Goal: Task Accomplishment & Management: Use online tool/utility

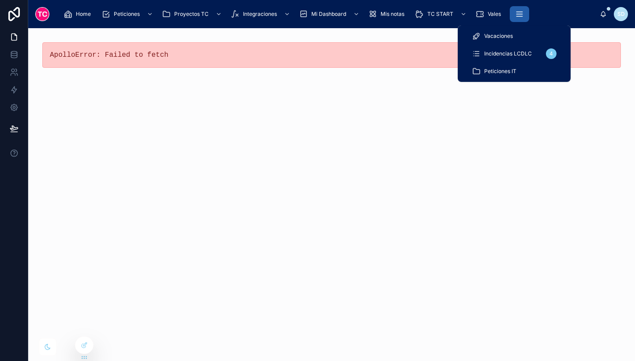
click at [515, 15] on icon "scrollable content" at bounding box center [519, 14] width 9 height 9
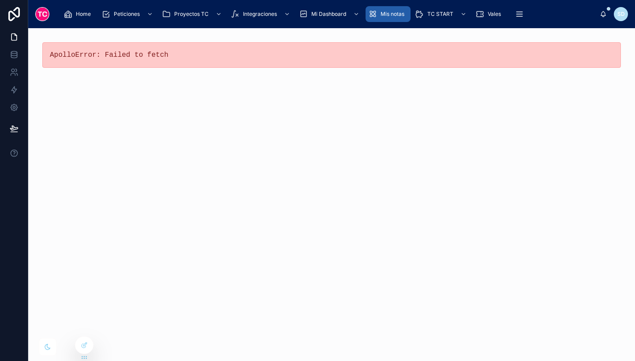
click at [387, 11] on span "Mis notas" at bounding box center [392, 14] width 24 height 7
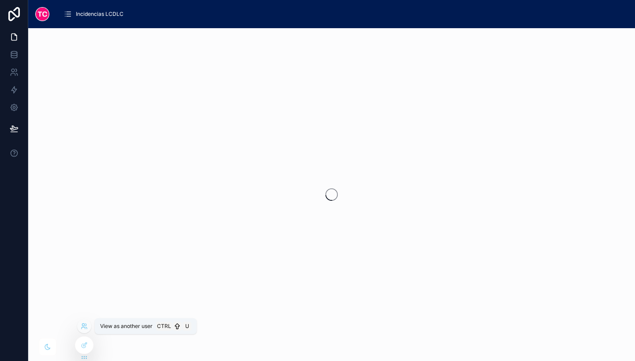
click at [87, 325] on icon at bounding box center [84, 326] width 7 height 7
click at [14, 62] on link at bounding box center [14, 55] width 28 height 18
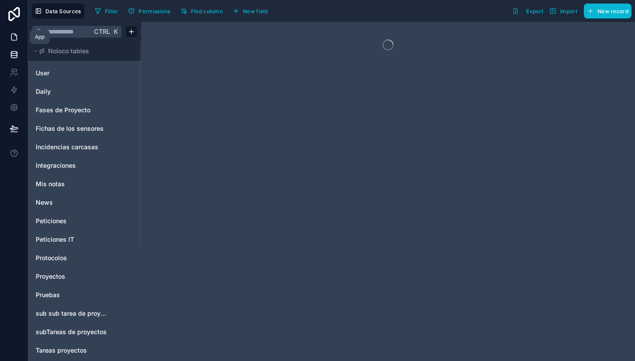
click at [10, 36] on icon at bounding box center [14, 37] width 9 height 9
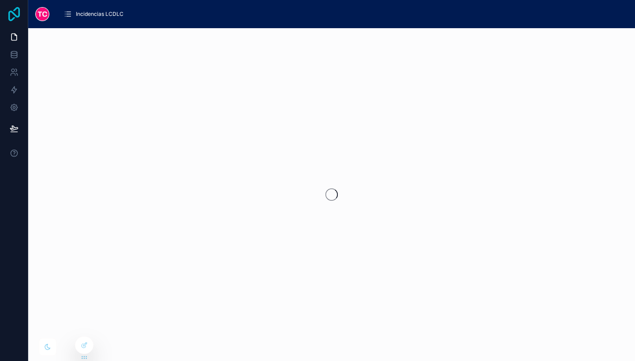
click at [14, 11] on icon at bounding box center [14, 14] width 18 height 14
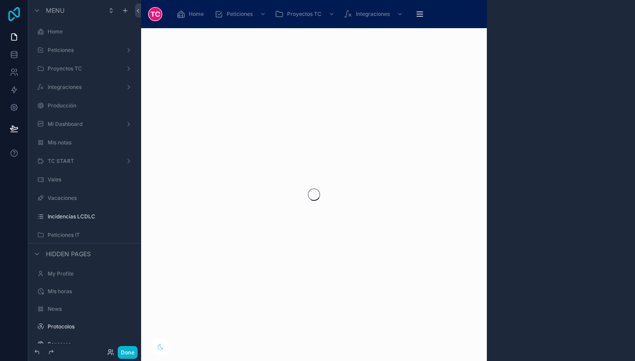
click at [13, 9] on icon at bounding box center [14, 14] width 18 height 14
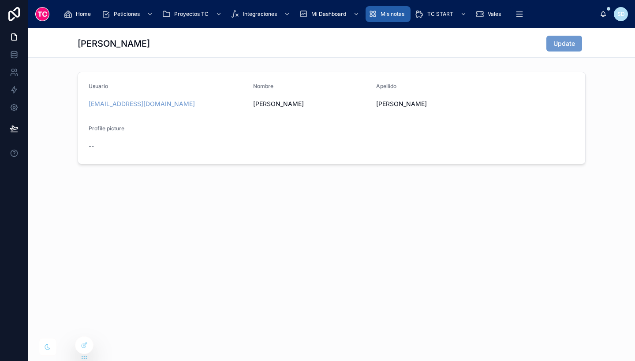
click at [397, 10] on div "Mis notas" at bounding box center [388, 14] width 40 height 14
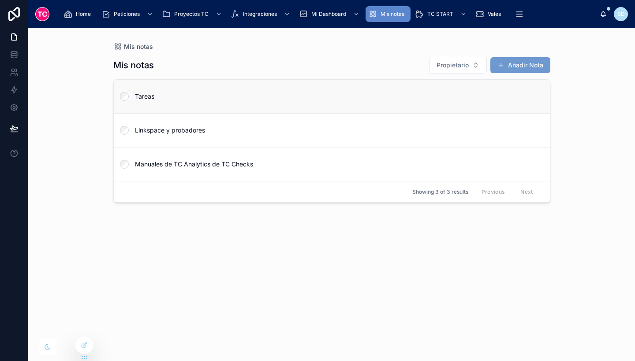
click at [193, 98] on span "Tareas" at bounding box center [337, 96] width 404 height 9
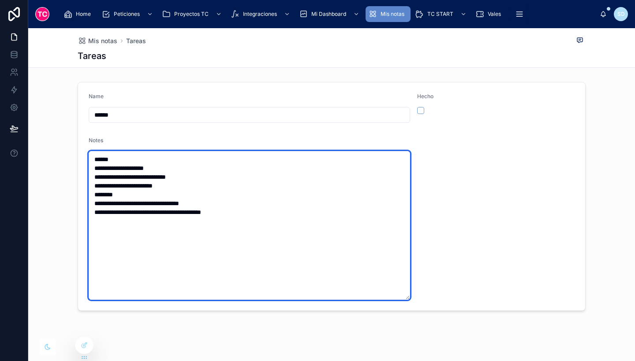
drag, startPoint x: 170, startPoint y: 166, endPoint x: 104, endPoint y: 168, distance: 66.6
click at [104, 168] on textarea "**********" at bounding box center [249, 225] width 321 height 149
click at [168, 187] on textarea "**********" at bounding box center [249, 225] width 321 height 149
click at [129, 195] on textarea "**********" at bounding box center [249, 225] width 321 height 149
click at [356, 233] on textarea "**********" at bounding box center [249, 225] width 321 height 149
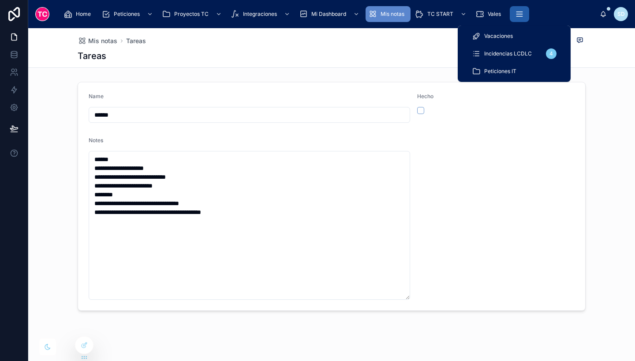
click at [524, 21] on button "scrollable content" at bounding box center [518, 14] width 19 height 16
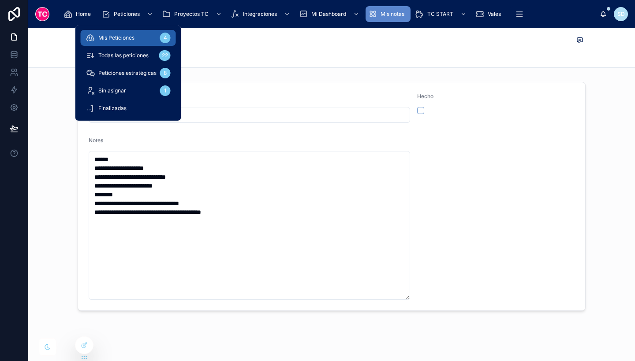
click at [122, 33] on div "Mis Peticiones 4" at bounding box center [128, 38] width 85 height 14
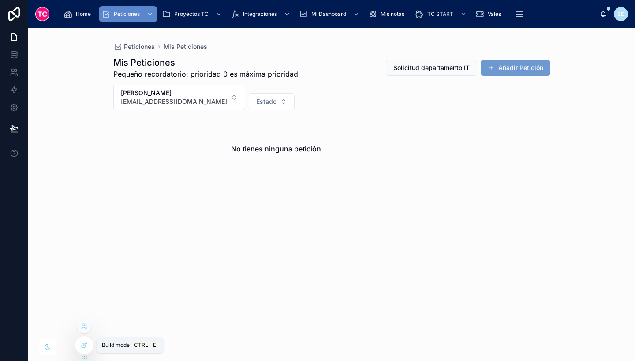
click at [89, 341] on div at bounding box center [84, 345] width 18 height 17
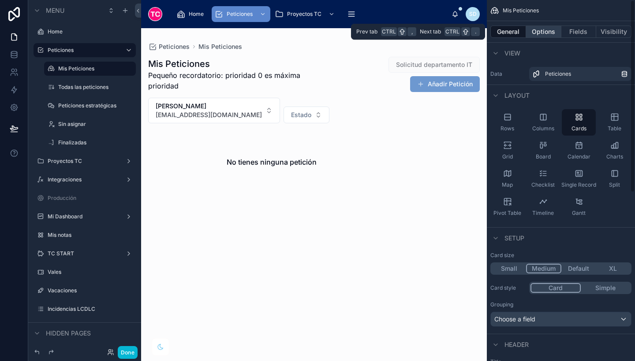
click at [543, 36] on button "Options" at bounding box center [543, 32] width 35 height 12
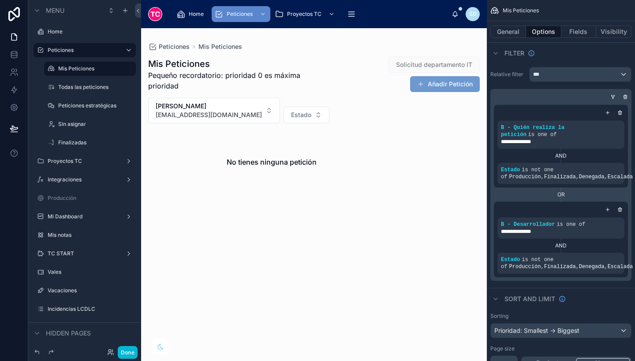
click at [307, 203] on div at bounding box center [313, 126] width 345 height 196
click at [132, 353] on button "Done" at bounding box center [128, 352] width 20 height 13
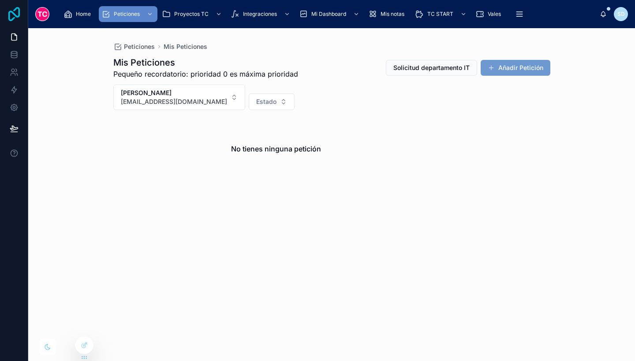
click at [13, 13] on icon at bounding box center [13, 14] width 11 height 14
click at [12, 16] on icon at bounding box center [14, 14] width 18 height 14
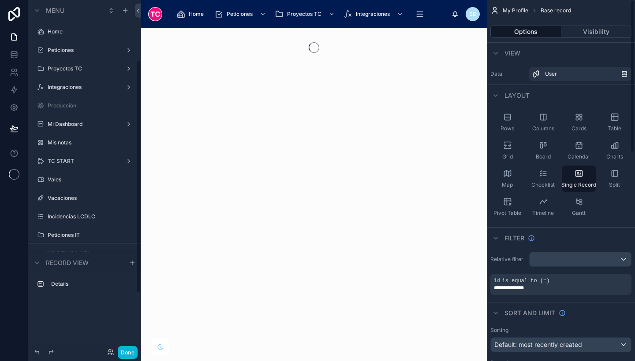
scroll to position [90, 0]
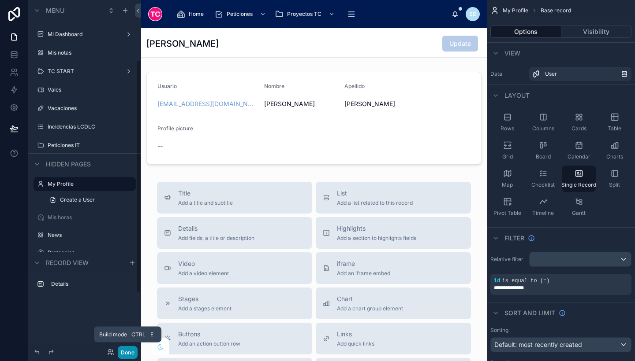
click at [131, 353] on button "Done" at bounding box center [128, 352] width 20 height 13
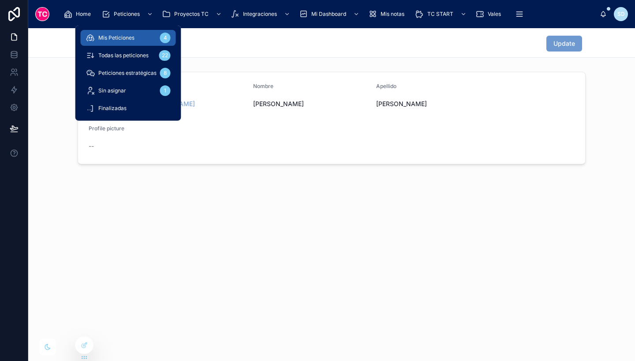
click at [140, 39] on div "Mis Peticiones 4" at bounding box center [128, 38] width 85 height 14
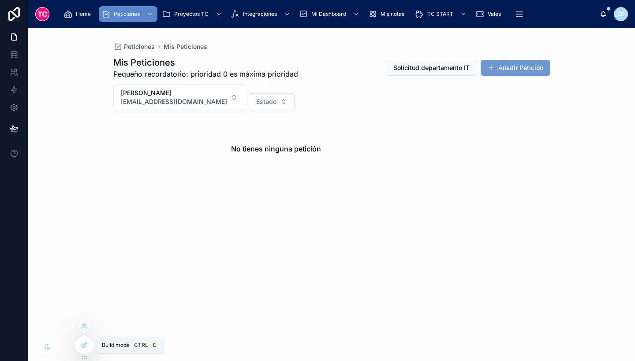
click at [84, 348] on icon at bounding box center [84, 346] width 4 height 4
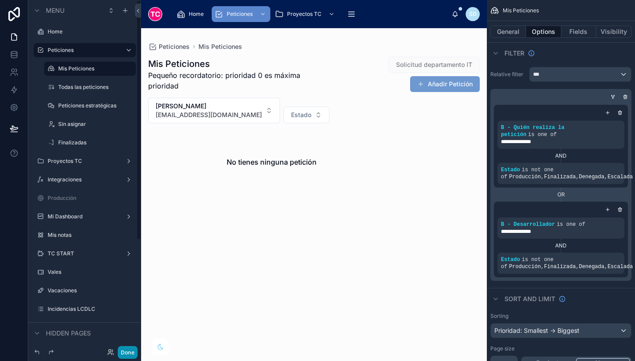
click at [126, 350] on button "Done" at bounding box center [128, 352] width 20 height 13
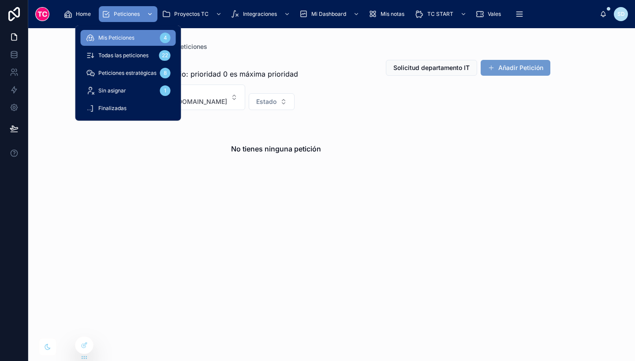
click at [137, 13] on span "Peticiones" at bounding box center [127, 14] width 26 height 7
click at [141, 58] on span "Todas las peticiones" at bounding box center [123, 55] width 50 height 7
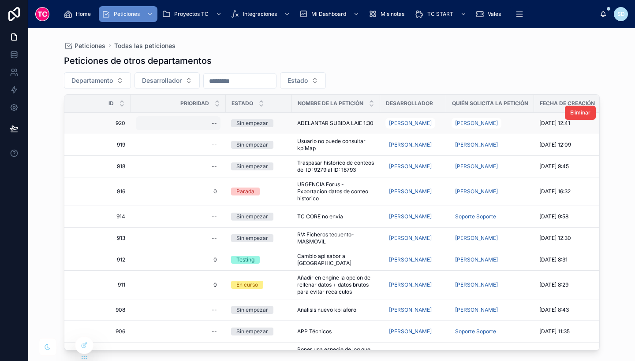
click at [213, 125] on div "--" at bounding box center [214, 123] width 5 height 7
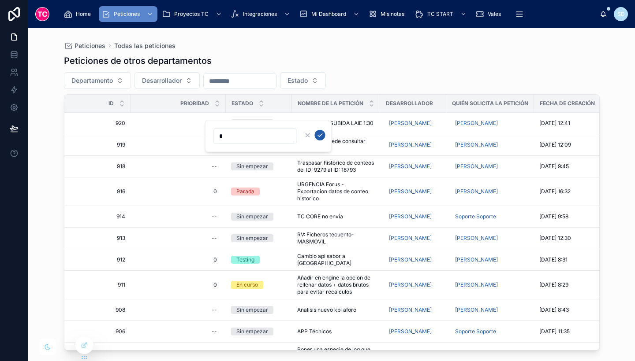
type input "*"
click at [321, 138] on icon "submit" at bounding box center [319, 135] width 7 height 7
click at [308, 79] on span "Estado" at bounding box center [297, 80] width 20 height 9
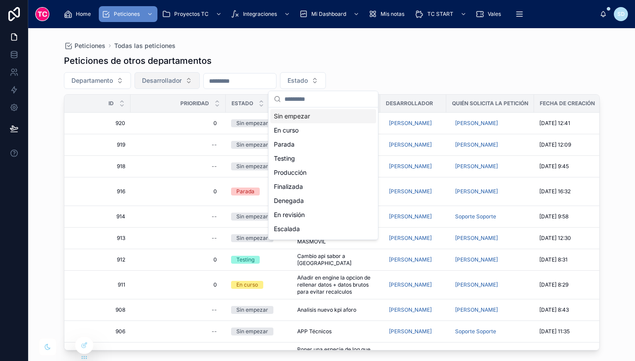
click at [186, 78] on button "Desarrollador" at bounding box center [166, 80] width 65 height 17
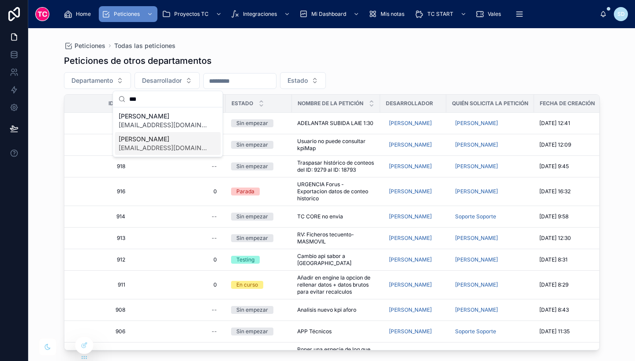
type input "***"
click at [194, 138] on span "Alex Macias" at bounding box center [163, 139] width 88 height 9
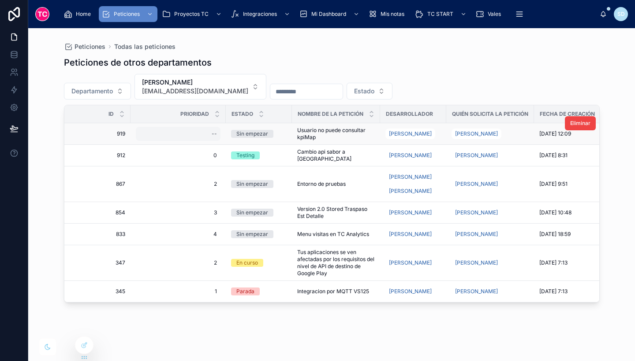
click at [209, 136] on div "--" at bounding box center [178, 134] width 85 height 14
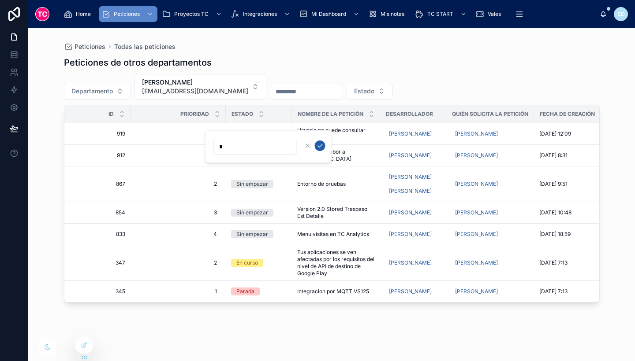
type input "*"
click at [322, 144] on icon "submit" at bounding box center [319, 145] width 7 height 7
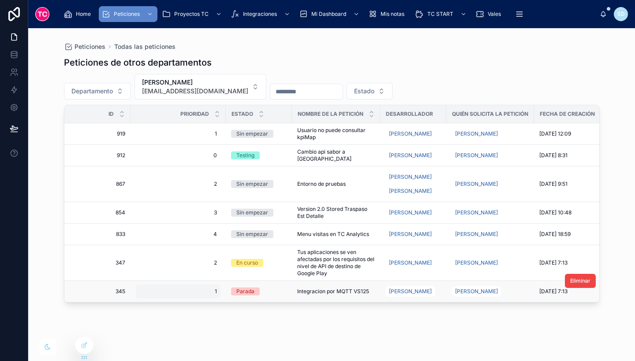
click at [216, 290] on span "1" at bounding box center [178, 291] width 78 height 7
click at [211, 290] on span "1" at bounding box center [178, 291] width 78 height 7
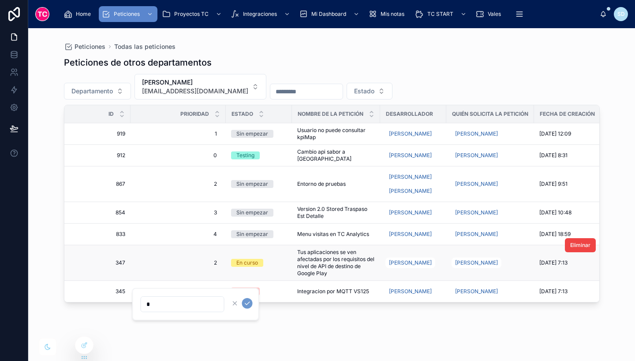
type input "*"
click at [331, 257] on span "Tus aplicaciones se ven afectadas por los requisitos del nivel de API de destin…" at bounding box center [336, 263] width 78 height 28
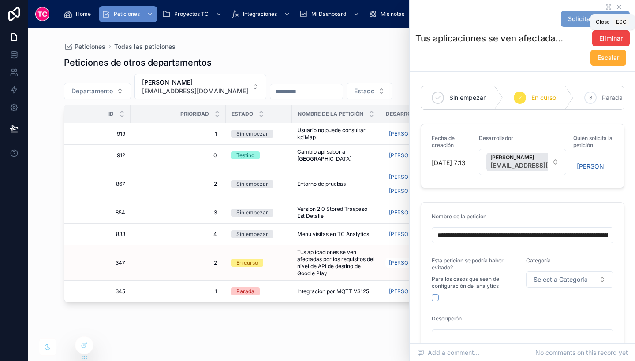
click at [615, 7] on icon at bounding box center [618, 7] width 7 height 7
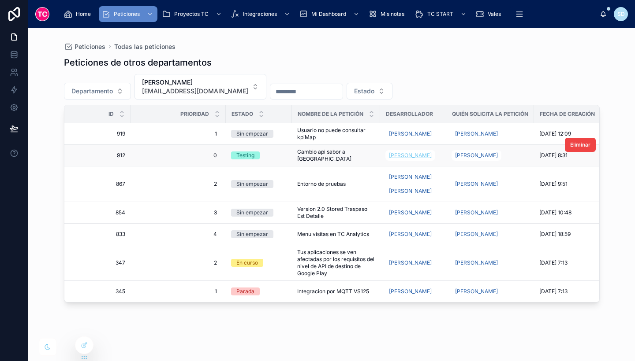
click at [417, 152] on span "Alex Macias" at bounding box center [410, 155] width 43 height 7
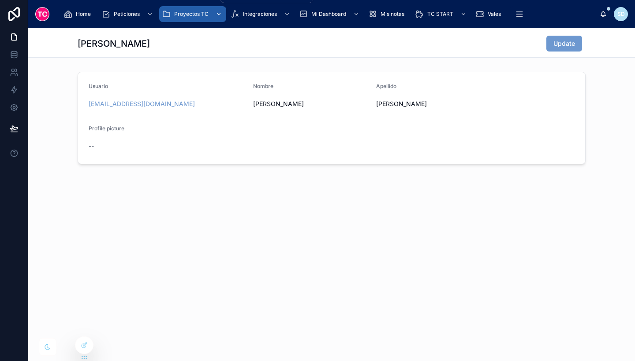
click at [186, 14] on span "Proyectos TC" at bounding box center [191, 14] width 34 height 7
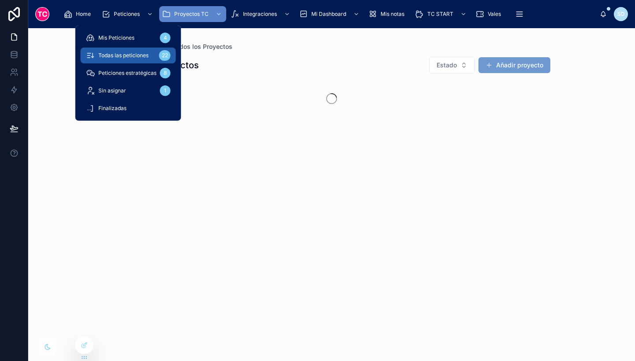
click at [137, 56] on span "Todas las peticiones" at bounding box center [123, 55] width 50 height 7
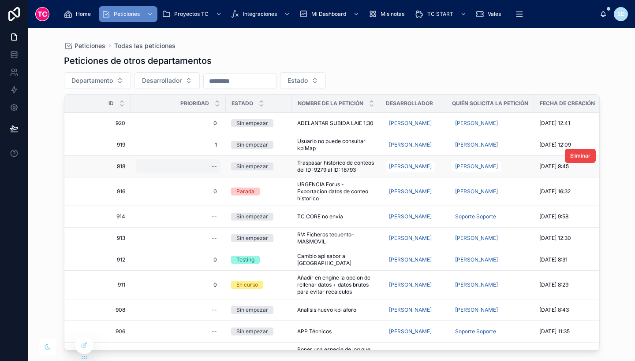
click at [210, 169] on div "--" at bounding box center [178, 167] width 85 height 14
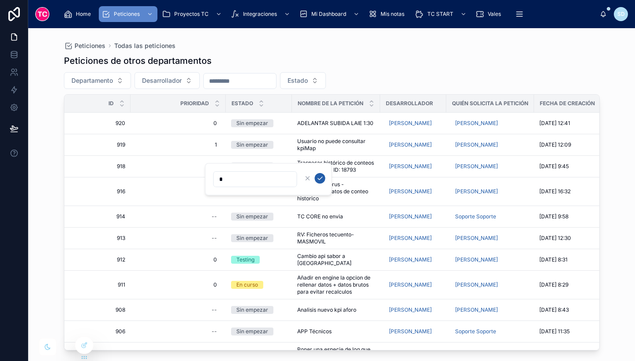
type input "*"
click at [316, 179] on button "submit" at bounding box center [320, 178] width 11 height 11
click at [183, 75] on button "Desarrollador" at bounding box center [166, 80] width 65 height 17
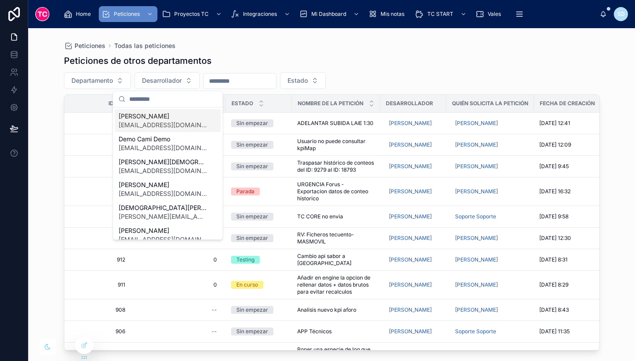
click at [175, 111] on div "José Fernández jfernandez@tcgroupsolutions.com" at bounding box center [168, 120] width 106 height 23
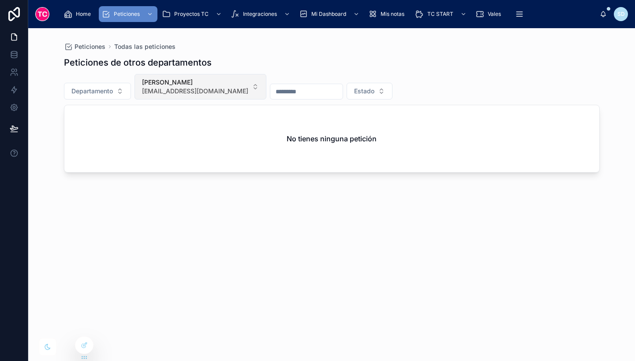
click at [194, 88] on span "jfernandez@tcgroupsolutions.com" at bounding box center [195, 91] width 106 height 9
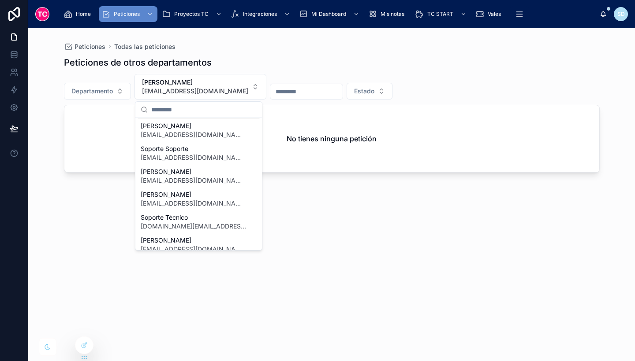
scroll to position [131, 0]
click at [197, 130] on span "mschaefer@tcgroupsolutions.com" at bounding box center [193, 133] width 105 height 9
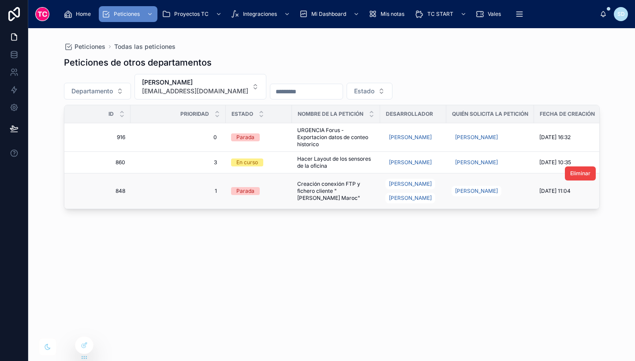
click at [331, 199] on span "Creación conexión FTP y fichero cliente "Yves Rocher Maroc"" at bounding box center [336, 191] width 78 height 21
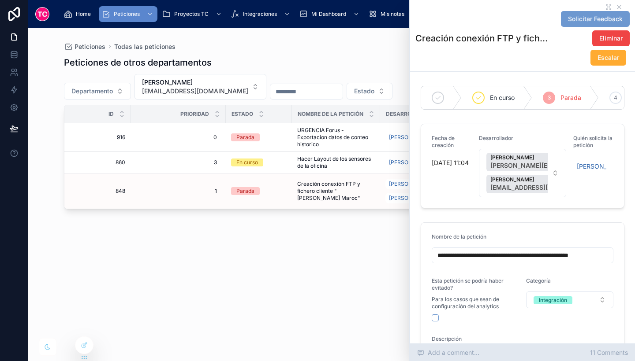
click at [613, 349] on span "11 Comments" at bounding box center [609, 353] width 38 height 9
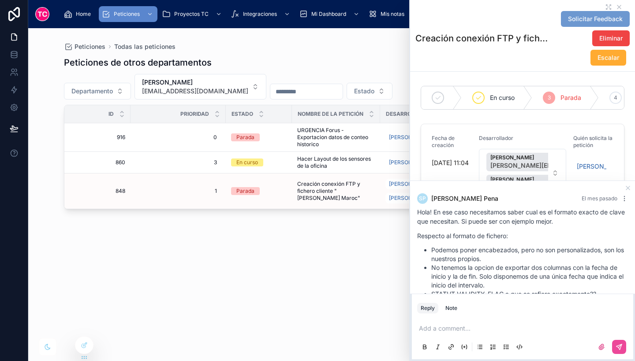
scroll to position [663, 0]
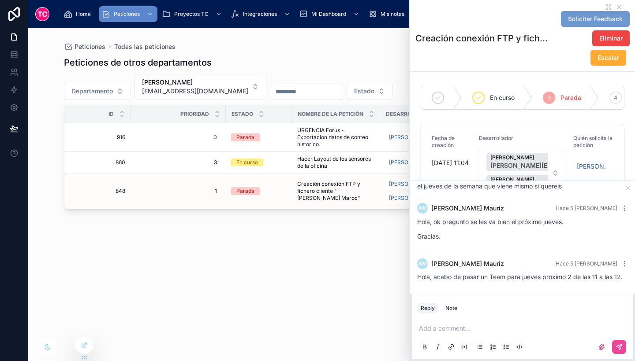
click at [383, 267] on div "Peticiones de otros departamentos Departamento Mireia Schaefer mschaefer@tcgrou…" at bounding box center [331, 201] width 535 height 300
click at [615, 7] on icon at bounding box center [618, 7] width 7 height 7
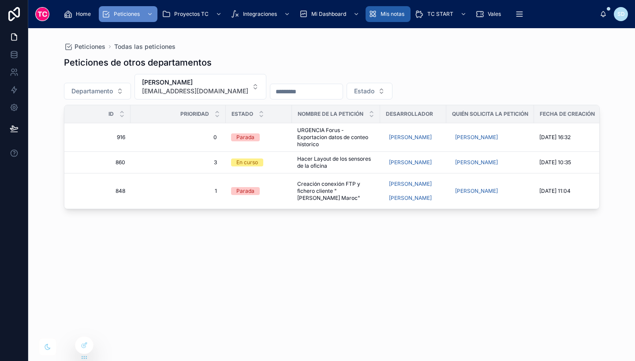
click at [382, 12] on span "Mis notas" at bounding box center [392, 14] width 24 height 7
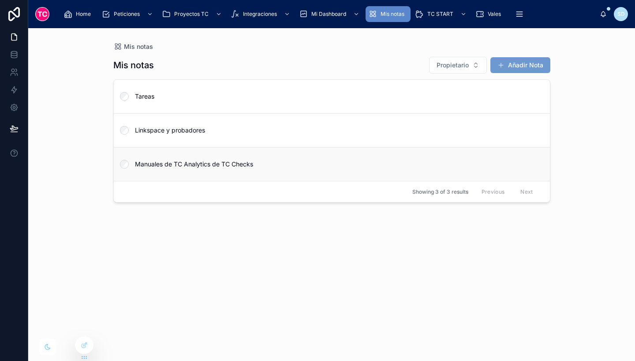
click at [302, 164] on span "Manuales de TC Analytics de TC Checks" at bounding box center [337, 164] width 404 height 9
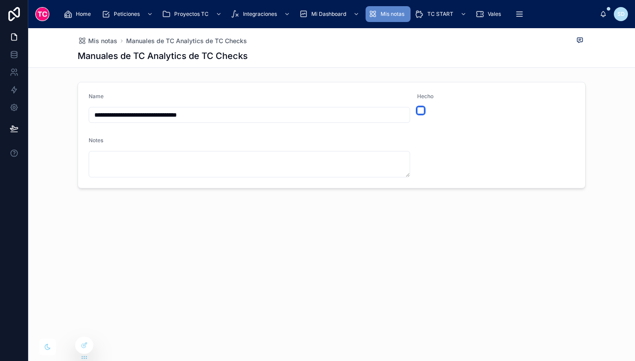
click at [423, 109] on button "button" at bounding box center [420, 110] width 7 height 7
click at [390, 15] on span "Mis notas" at bounding box center [392, 14] width 24 height 7
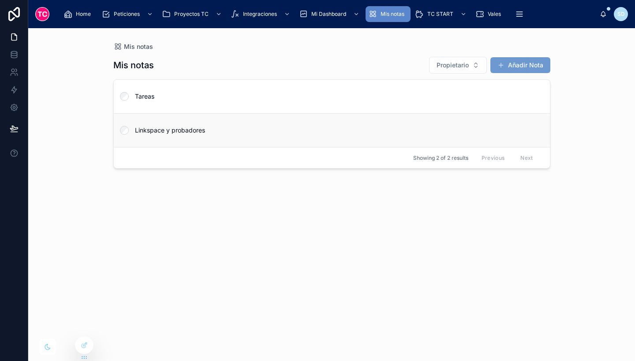
click at [363, 123] on link "Linkspace y probadores" at bounding box center [332, 130] width 436 height 34
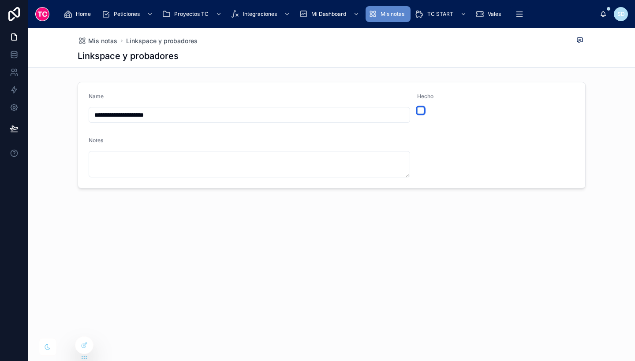
click at [422, 111] on button "button" at bounding box center [420, 110] width 7 height 7
click at [391, 20] on div "Mis notas" at bounding box center [388, 14] width 40 height 14
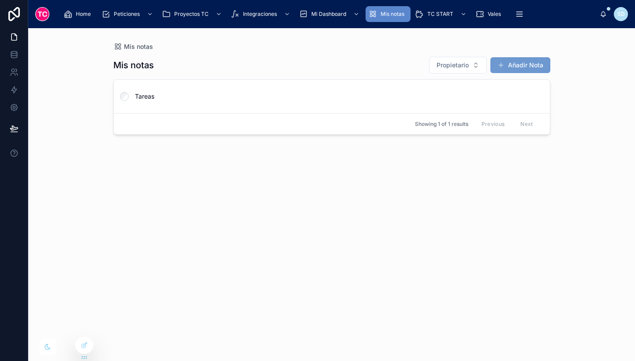
click at [326, 78] on div "Mis notas Propietario Añadir Nota Tareas Showing 1 of 1 results Previous Next" at bounding box center [331, 201] width 437 height 300
click at [329, 87] on link "Tareas" at bounding box center [332, 96] width 436 height 33
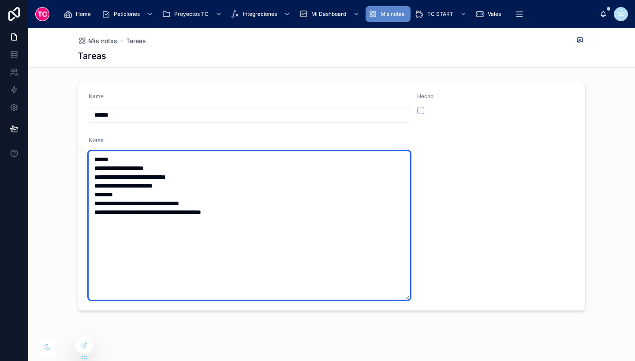
click at [240, 178] on textarea "**********" at bounding box center [249, 225] width 321 height 149
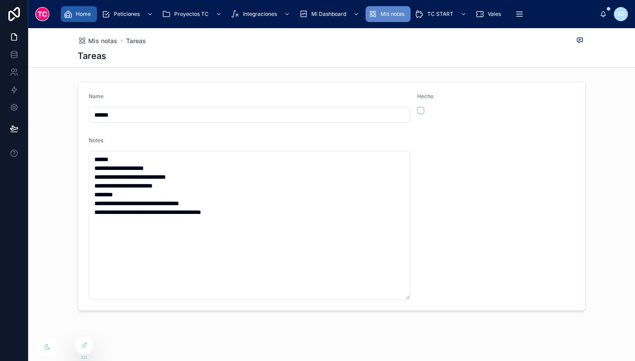
click at [78, 14] on span "Home" at bounding box center [83, 14] width 15 height 7
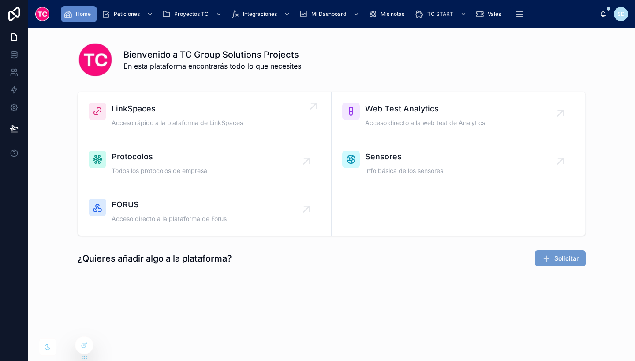
click at [155, 118] on div "LinkSpaces Acceso rápido a la plataforma de LinkSpaces" at bounding box center [176, 116] width 131 height 26
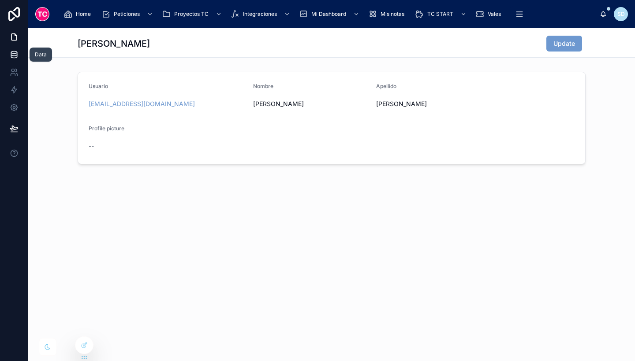
click at [16, 55] on icon at bounding box center [14, 54] width 6 height 4
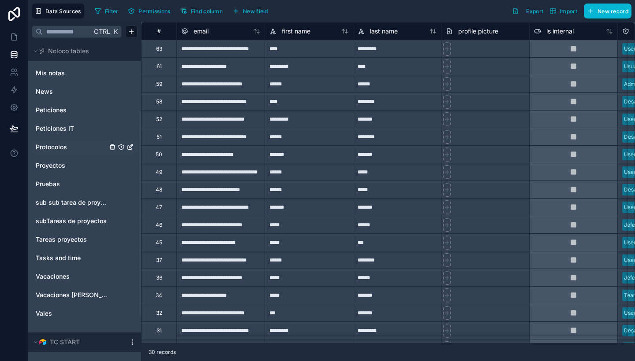
scroll to position [111, 0]
click at [58, 263] on div "Tasks and time" at bounding box center [85, 258] width 106 height 14
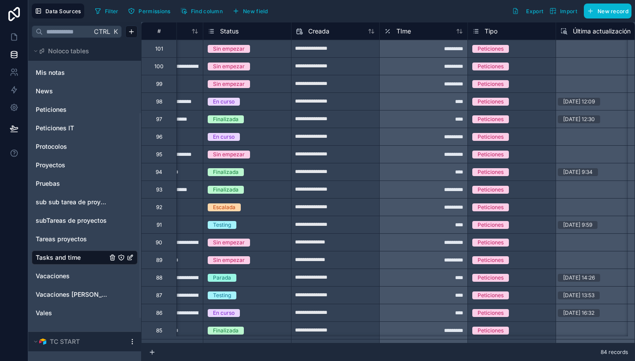
scroll to position [0, 62]
click at [445, 48] on div "*********" at bounding box center [423, 49] width 88 height 18
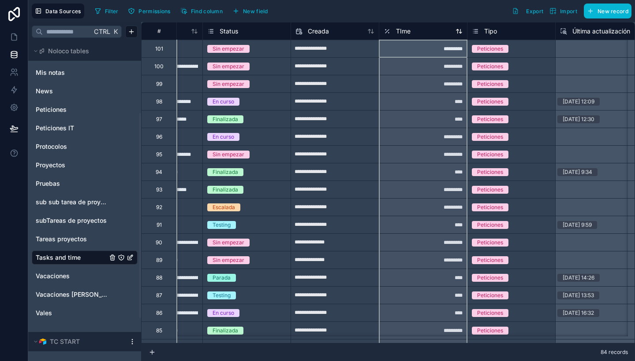
click at [405, 31] on span "TIme" at bounding box center [403, 31] width 15 height 9
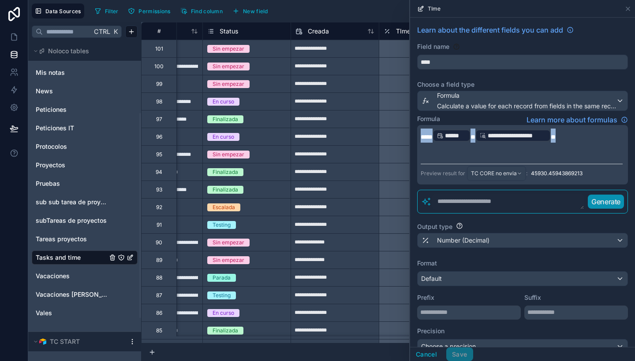
drag, startPoint x: 576, startPoint y: 138, endPoint x: 405, endPoint y: 126, distance: 171.9
click at [405, 126] on div "**********" at bounding box center [331, 180] width 606 height 361
click at [406, 113] on div "****" at bounding box center [423, 119] width 88 height 18
drag, startPoint x: 571, startPoint y: 138, endPoint x: 407, endPoint y: 132, distance: 164.0
click at [407, 132] on div "**********" at bounding box center [331, 180] width 606 height 361
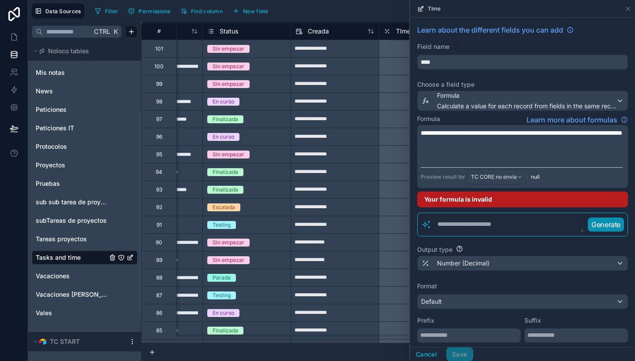
click at [464, 135] on span "**********" at bounding box center [520, 133] width 201 height 6
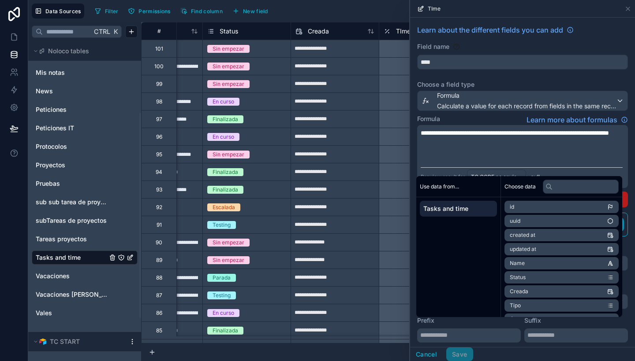
click at [542, 287] on li "Creada" at bounding box center [561, 292] width 114 height 12
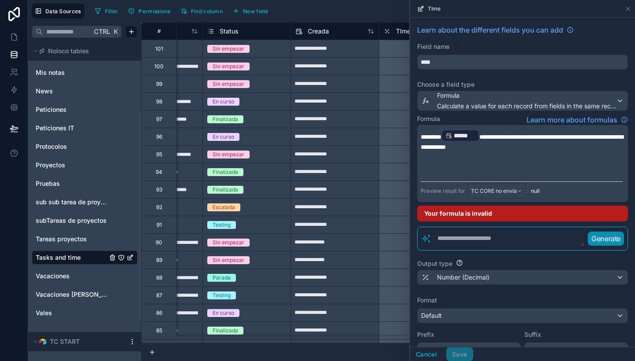
click at [520, 132] on p "**********" at bounding box center [521, 140] width 202 height 23
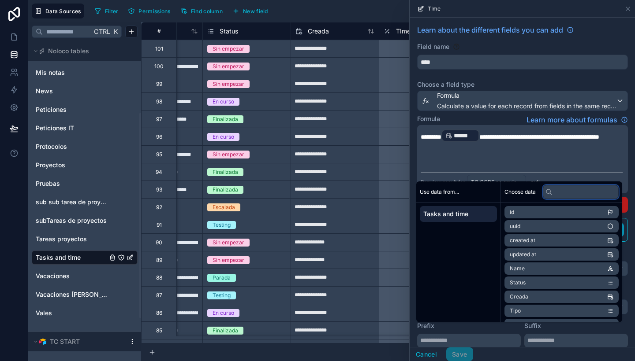
click at [564, 190] on input "text" at bounding box center [580, 192] width 76 height 14
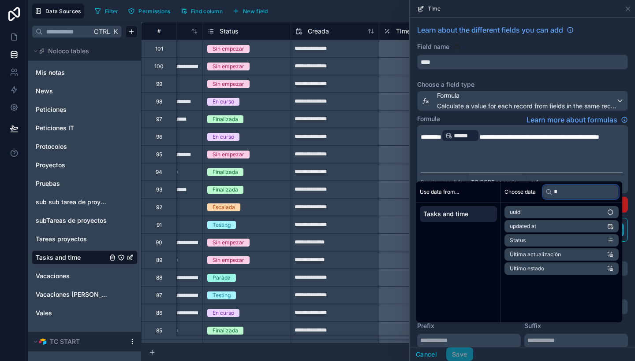
type input "*"
click at [566, 256] on li "Última actualización" at bounding box center [561, 255] width 114 height 12
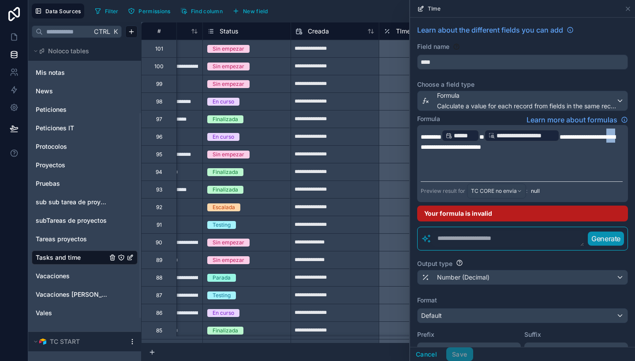
drag, startPoint x: 459, startPoint y: 149, endPoint x: 445, endPoint y: 147, distance: 14.2
click at [445, 147] on span "**********" at bounding box center [517, 142] width 194 height 16
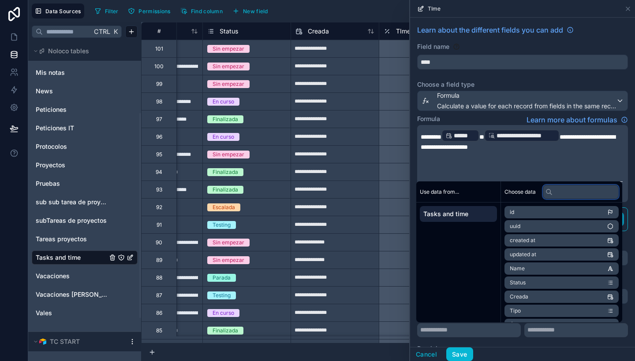
click at [567, 196] on input "text" at bounding box center [580, 192] width 76 height 14
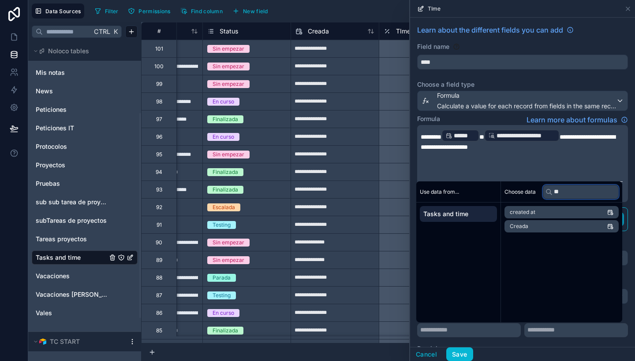
type input "**"
click at [575, 223] on li "Creada" at bounding box center [561, 226] width 114 height 12
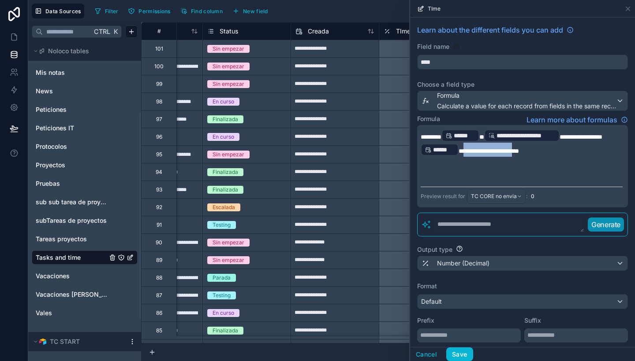
drag, startPoint x: 479, startPoint y: 150, endPoint x: 544, endPoint y: 149, distance: 64.3
click at [519, 149] on span "**********" at bounding box center [488, 151] width 60 height 6
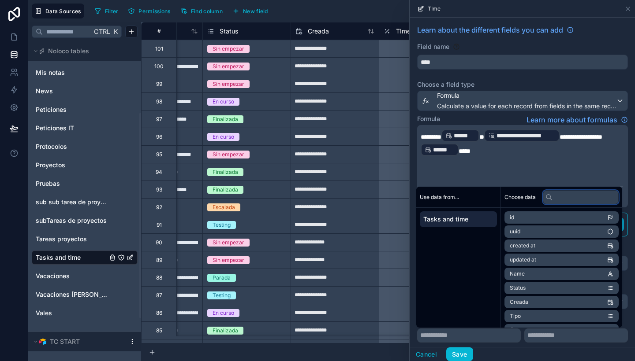
click at [566, 201] on input "text" at bounding box center [580, 197] width 76 height 14
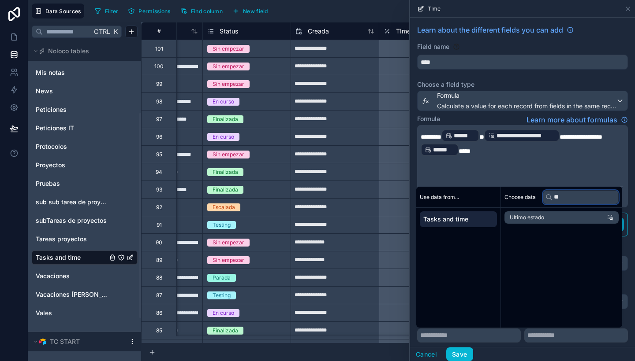
type input "*"
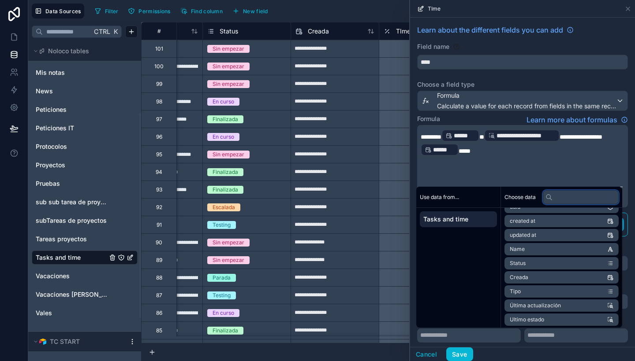
scroll to position [26, 0]
click at [558, 300] on li "Última actualización" at bounding box center [561, 304] width 114 height 12
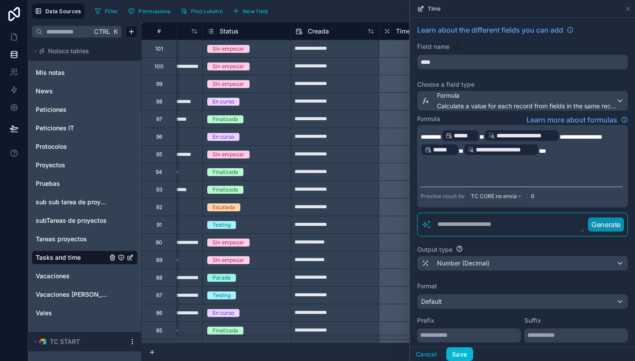
click at [601, 153] on p "**********" at bounding box center [521, 143] width 202 height 28
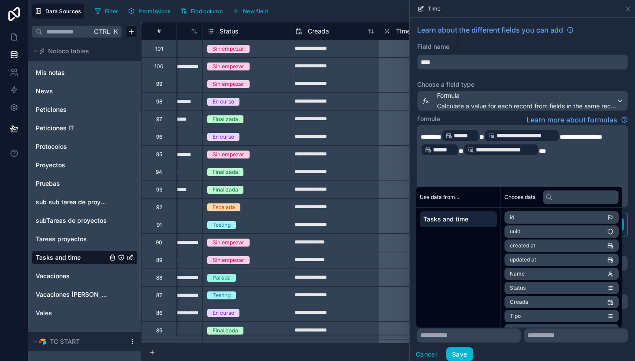
click at [615, 158] on p "﻿" at bounding box center [521, 161] width 202 height 9
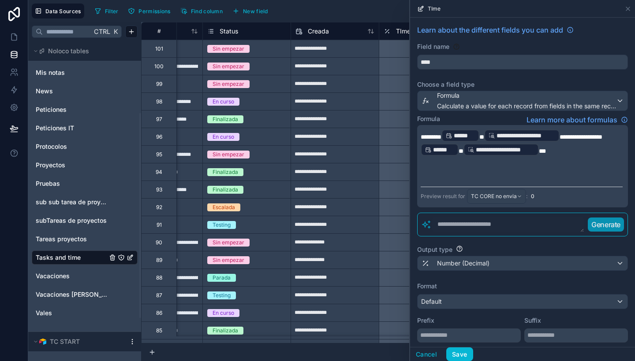
click at [623, 138] on div "**********" at bounding box center [522, 246] width 225 height 457
click at [466, 349] on button "Save" at bounding box center [459, 355] width 26 height 14
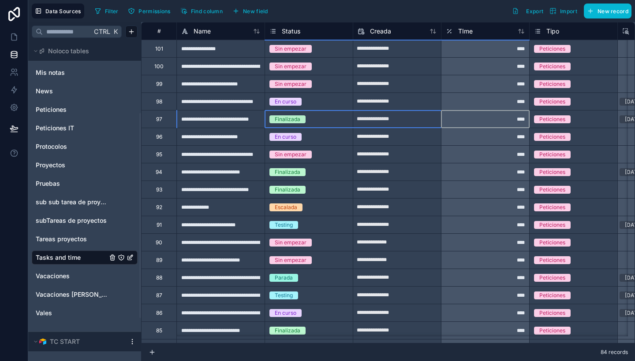
drag, startPoint x: 491, startPoint y: 121, endPoint x: 324, endPoint y: 123, distance: 167.5
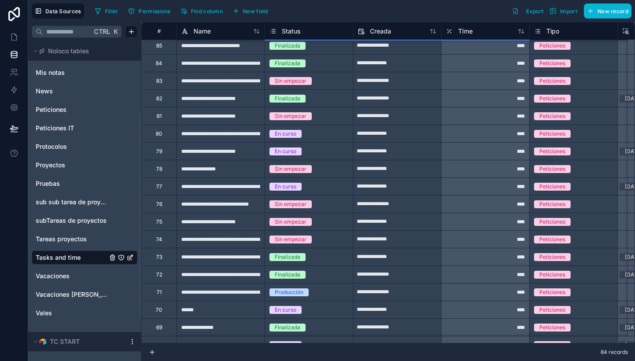
scroll to position [284, 0]
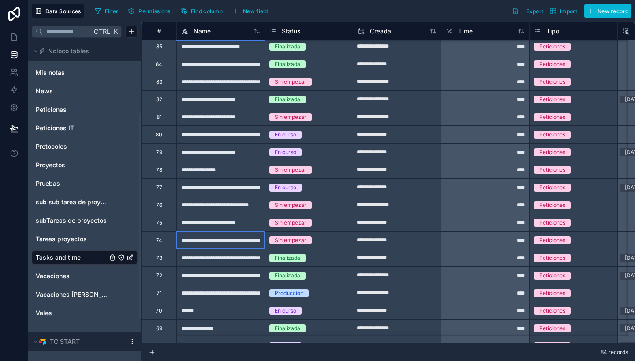
click at [242, 244] on div "**********" at bounding box center [220, 240] width 88 height 18
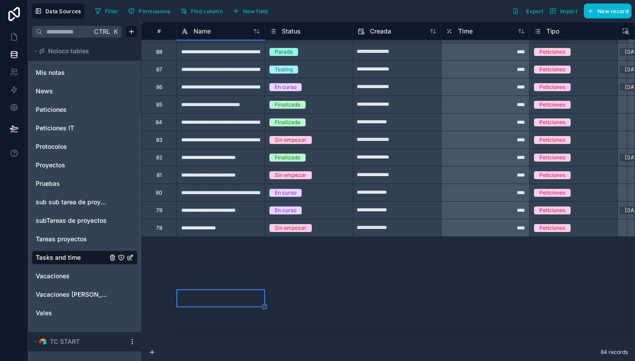
scroll to position [0, 0]
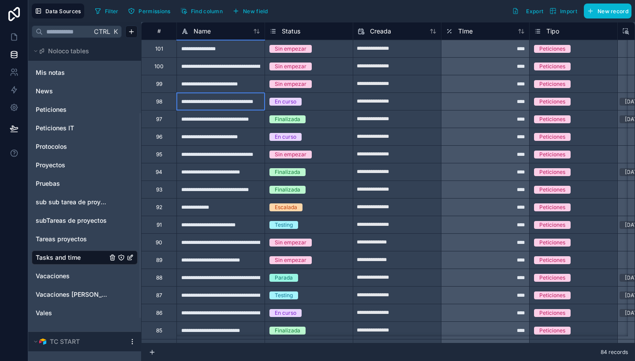
click at [233, 101] on div "**********" at bounding box center [220, 102] width 88 height 18
click at [250, 227] on div "**********" at bounding box center [220, 225] width 88 height 18
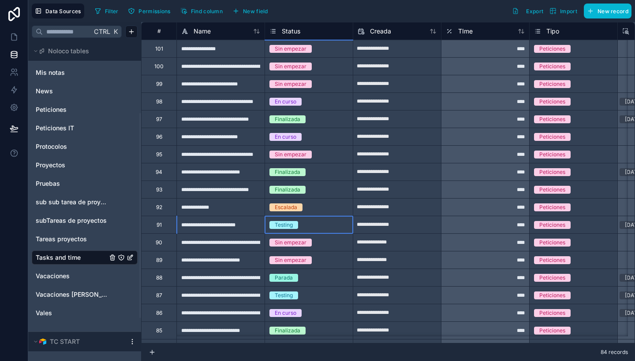
click at [324, 223] on div "Testing" at bounding box center [309, 225] width 88 height 10
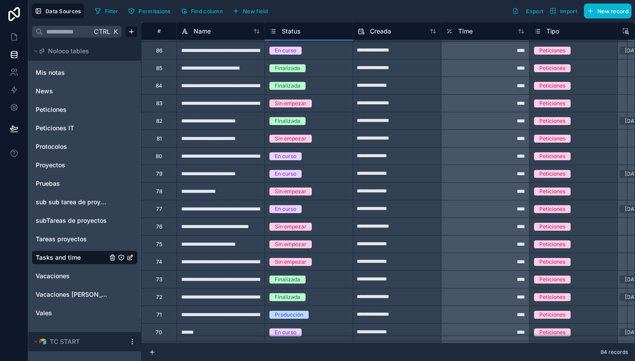
scroll to position [263, 0]
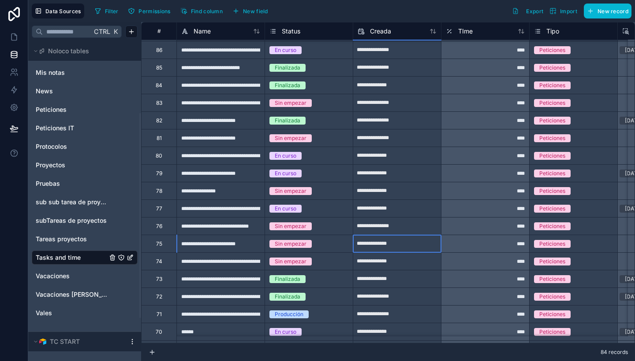
click at [371, 248] on input "**********" at bounding box center [397, 244] width 88 height 14
select select "****"
select select "*"
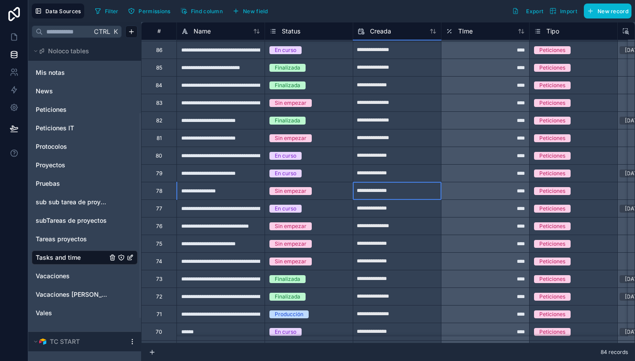
click at [377, 171] on input "**********" at bounding box center [397, 174] width 88 height 14
select select "****"
select select "*"
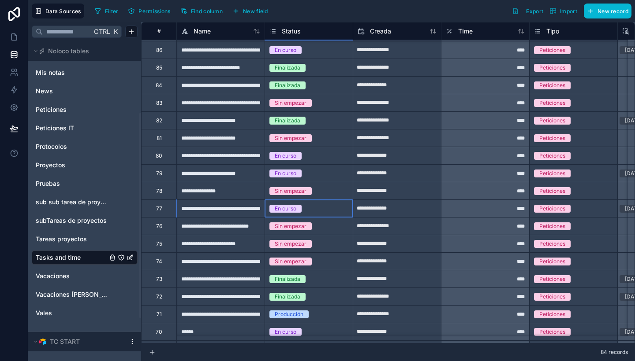
click at [339, 189] on div "Sin empezar" at bounding box center [309, 191] width 88 height 10
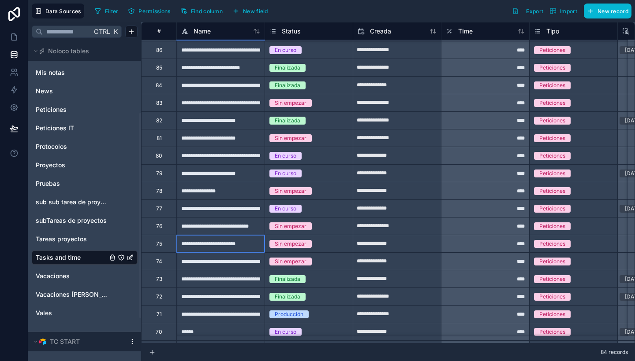
click at [217, 246] on div "**********" at bounding box center [220, 244] width 88 height 18
click at [217, 246] on input "**********" at bounding box center [221, 243] width 88 height 17
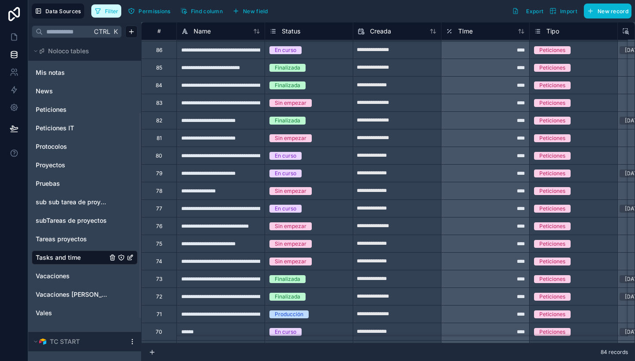
click at [108, 6] on button "Filter" at bounding box center [106, 10] width 30 height 13
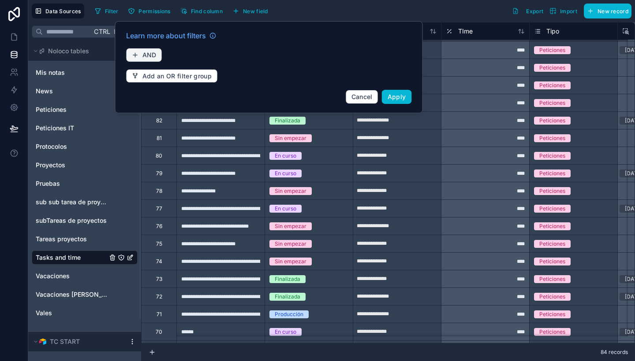
click at [157, 55] on button "AND" at bounding box center [144, 55] width 36 height 14
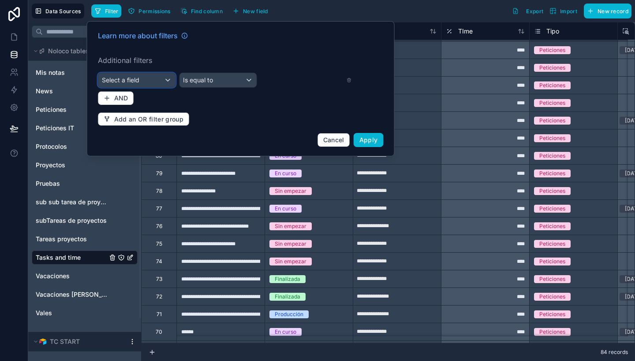
click at [142, 80] on div "Select a field" at bounding box center [136, 80] width 77 height 14
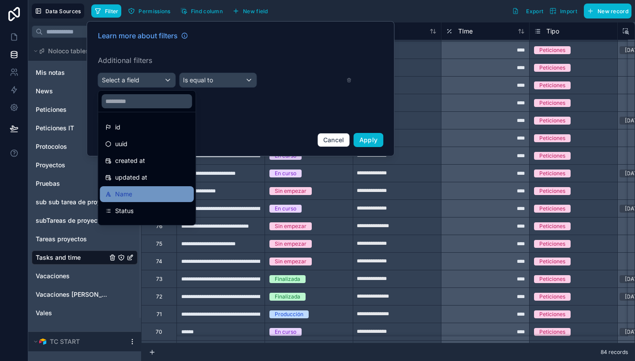
click at [145, 191] on div "Name" at bounding box center [146, 194] width 83 height 11
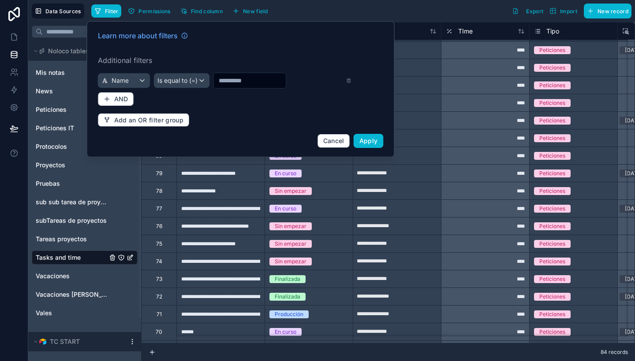
paste input "**********"
click at [235, 75] on input "text" at bounding box center [249, 80] width 72 height 12
type input "**********"
click at [376, 143] on span "Apply" at bounding box center [368, 140] width 19 height 7
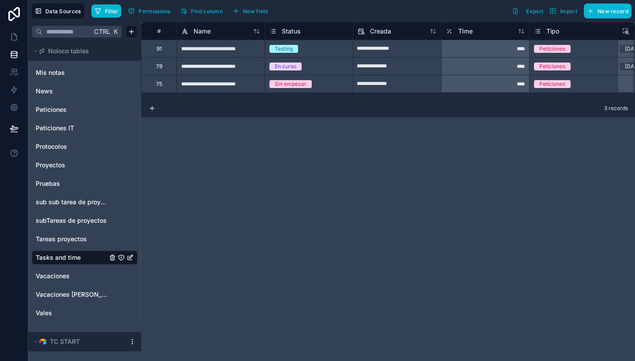
click at [317, 182] on div "**********" at bounding box center [388, 191] width 494 height 339
click at [13, 40] on icon at bounding box center [13, 37] width 5 height 7
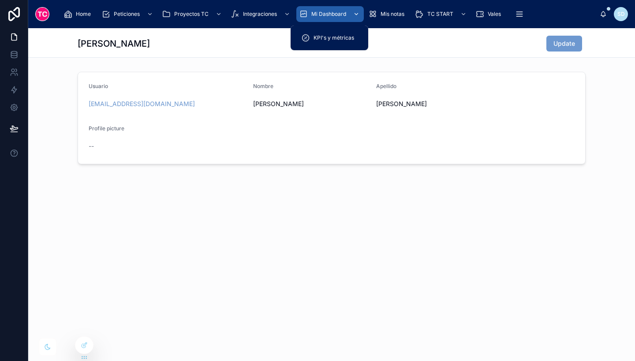
click at [320, 13] on span "Mi Dashboard" at bounding box center [328, 14] width 35 height 7
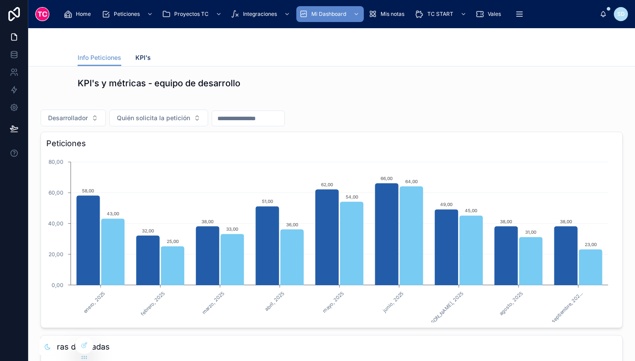
click at [141, 55] on span "KPI's" at bounding box center [142, 57] width 15 height 9
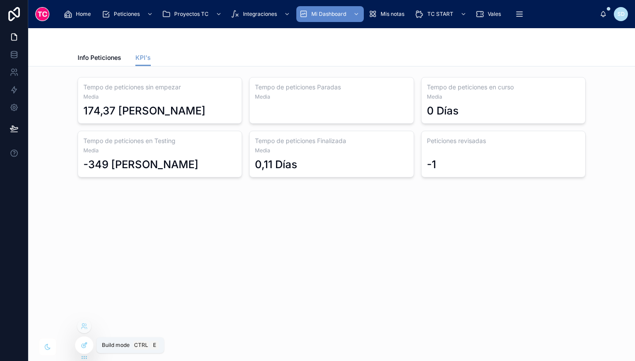
click at [85, 344] on icon at bounding box center [85, 345] width 4 height 4
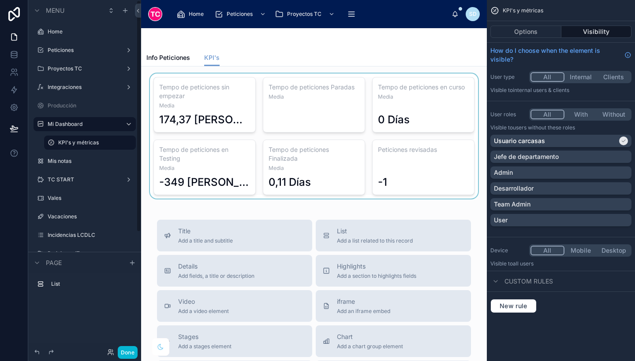
click at [196, 112] on div at bounding box center [313, 136] width 331 height 125
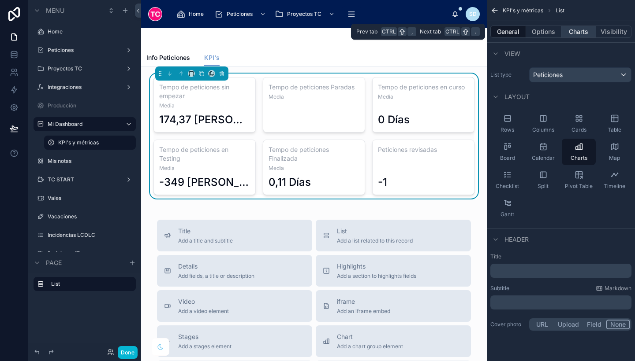
click at [572, 31] on button "Charts" at bounding box center [578, 32] width 35 height 12
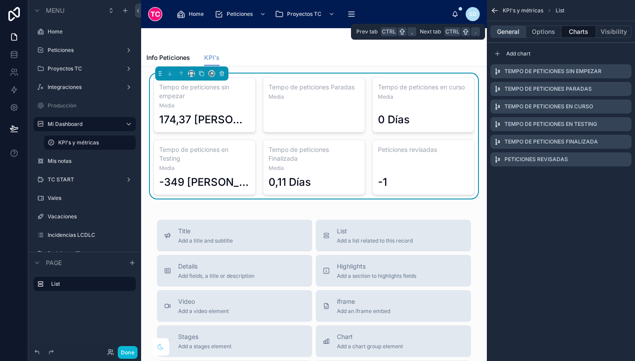
click at [515, 35] on button "General" at bounding box center [508, 32] width 36 height 12
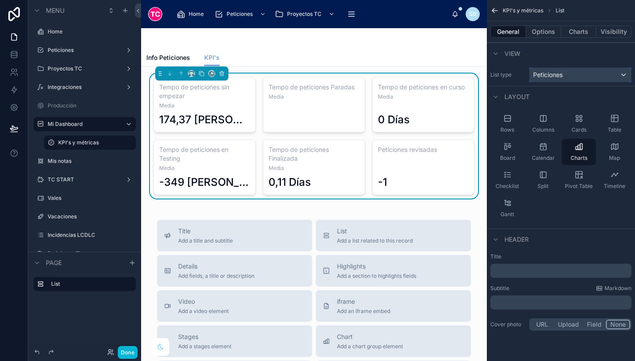
click at [580, 73] on div "Peticiones" at bounding box center [579, 75] width 101 height 14
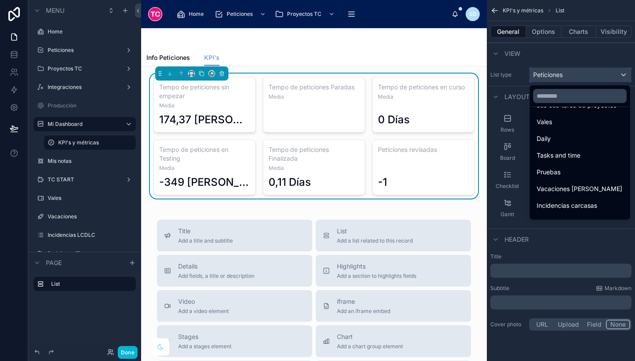
scroll to position [238, 0]
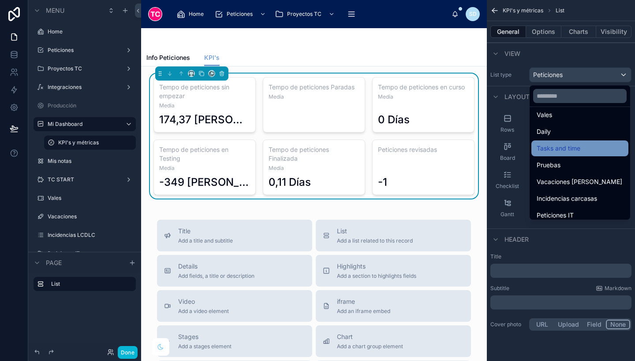
click at [571, 152] on span "Tasks and time" at bounding box center [558, 148] width 44 height 11
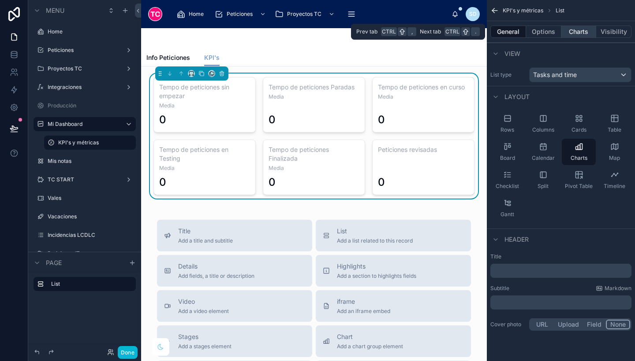
click at [583, 34] on button "Charts" at bounding box center [578, 32] width 35 height 12
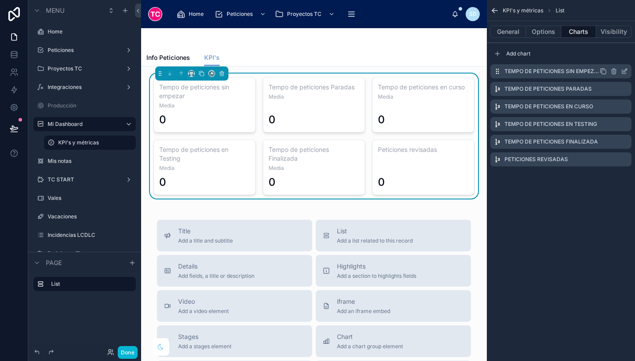
click at [622, 71] on icon "scrollable content" at bounding box center [623, 71] width 7 height 7
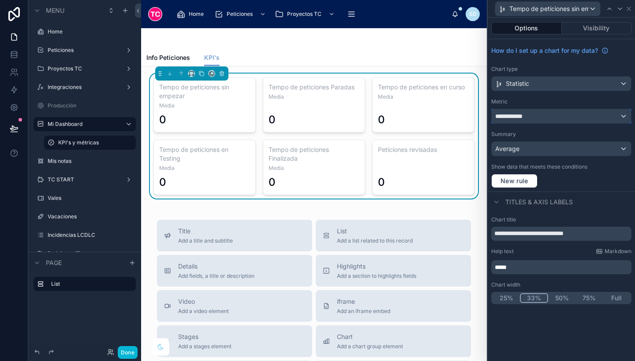
click at [532, 120] on div "**********" at bounding box center [560, 116] width 139 height 14
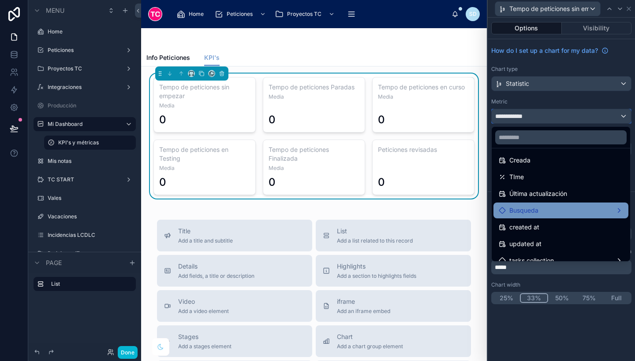
scroll to position [29, 0]
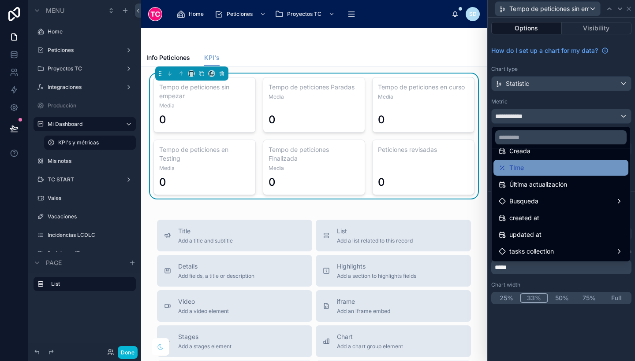
click at [546, 168] on div "TIme" at bounding box center [560, 168] width 124 height 11
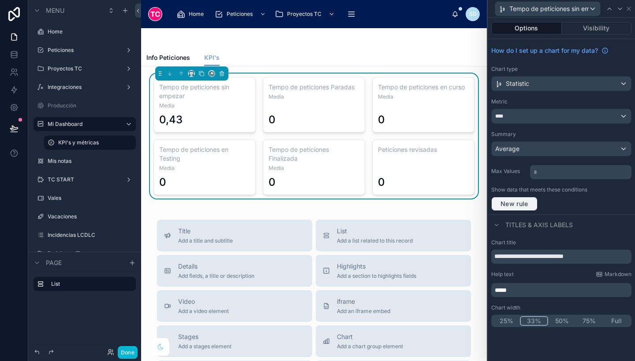
click at [532, 201] on button "New rule" at bounding box center [514, 204] width 46 height 14
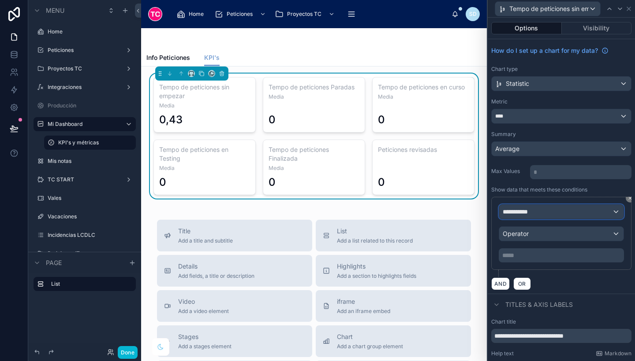
click at [527, 214] on span "**********" at bounding box center [518, 212] width 33 height 9
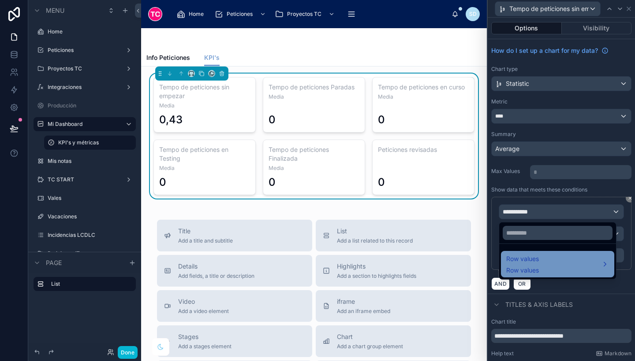
click at [528, 260] on span "Row values" at bounding box center [522, 259] width 33 height 11
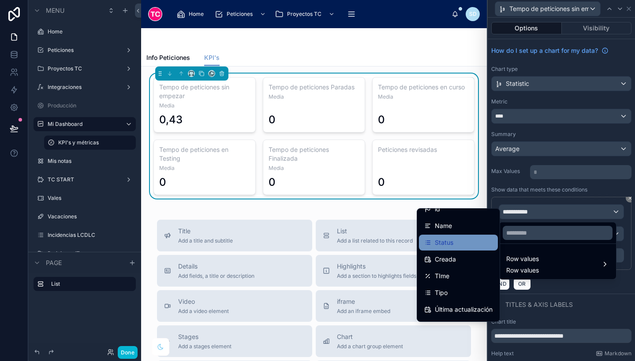
scroll to position [11, 0]
click at [461, 241] on div "Status" at bounding box center [458, 241] width 68 height 11
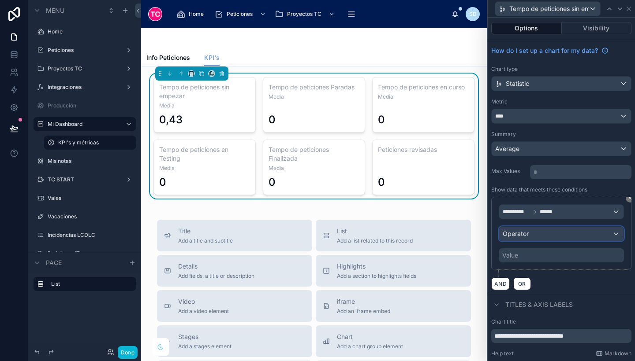
click at [539, 231] on div "Operator" at bounding box center [561, 234] width 124 height 14
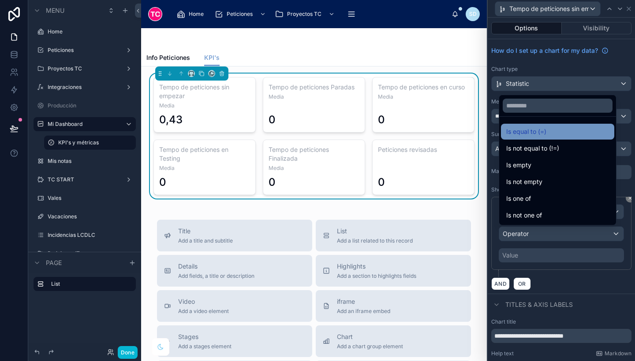
click at [539, 134] on span "Is equal to (=)" at bounding box center [526, 131] width 40 height 11
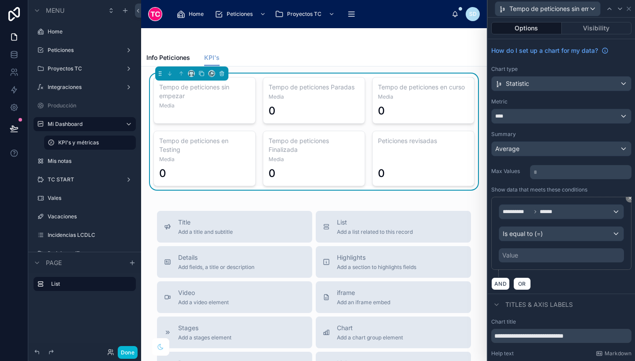
click at [540, 256] on div "Value" at bounding box center [560, 256] width 125 height 14
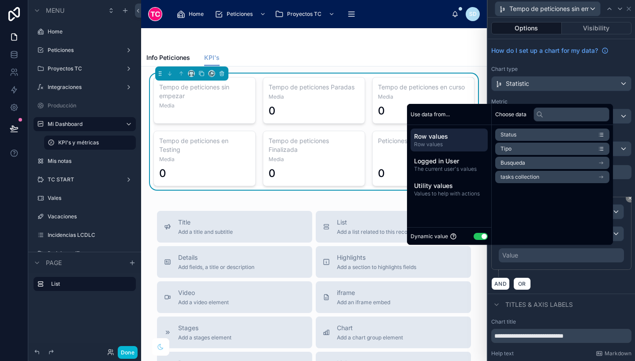
click at [533, 164] on li "Busqueda" at bounding box center [552, 163] width 114 height 12
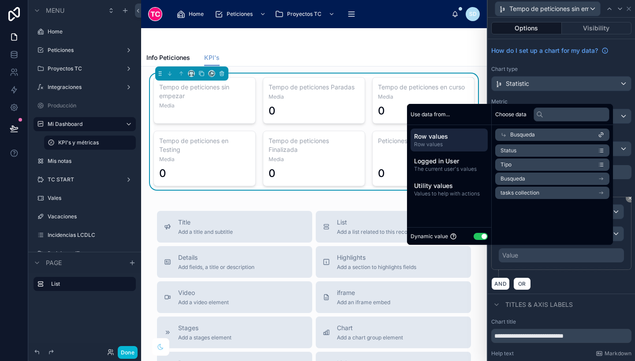
click at [502, 137] on div "Busqueda" at bounding box center [552, 135] width 114 height 12
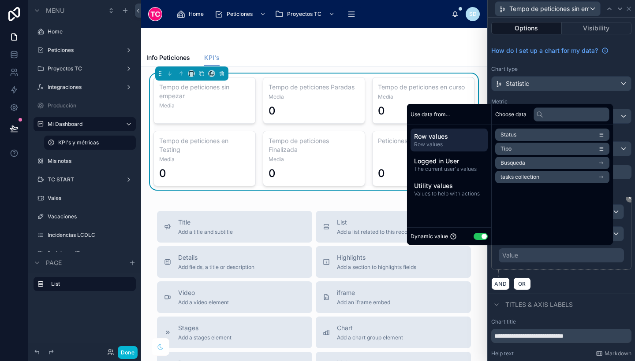
click at [512, 178] on span "tasks collection" at bounding box center [519, 177] width 39 height 7
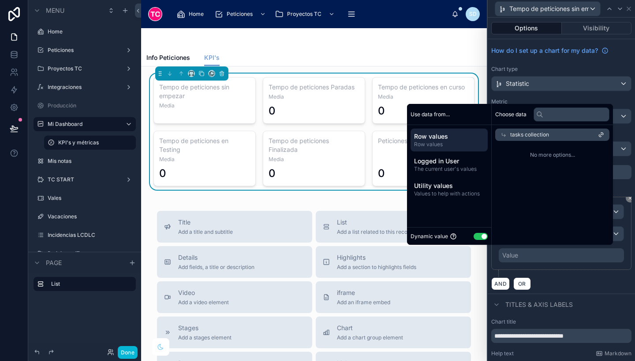
click at [498, 138] on div "tasks collection" at bounding box center [552, 135] width 114 height 12
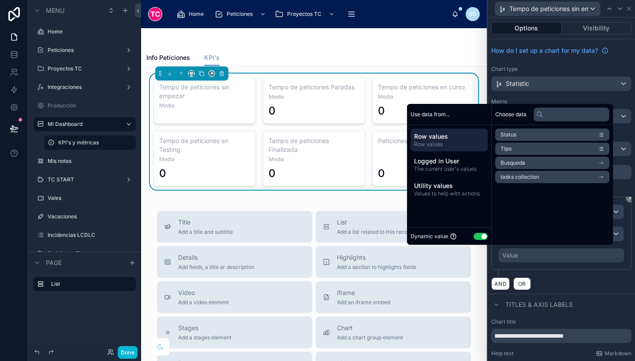
click at [529, 165] on li "Busqueda" at bounding box center [552, 163] width 114 height 12
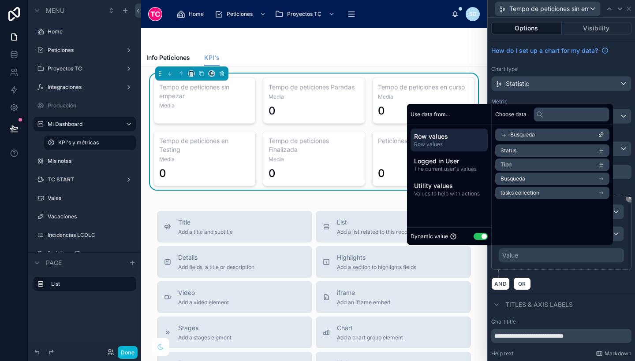
click at [530, 154] on li "Status" at bounding box center [552, 151] width 114 height 12
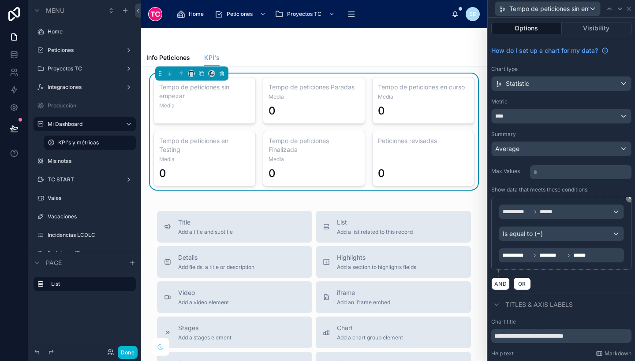
click at [624, 249] on div "**********" at bounding box center [561, 233] width 140 height 73
click at [12, 57] on icon at bounding box center [14, 57] width 6 height 4
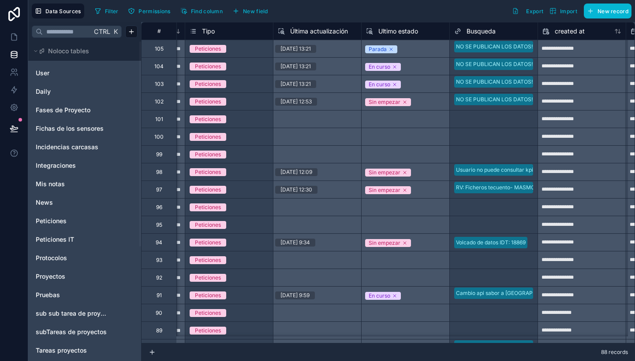
scroll to position [0, 391]
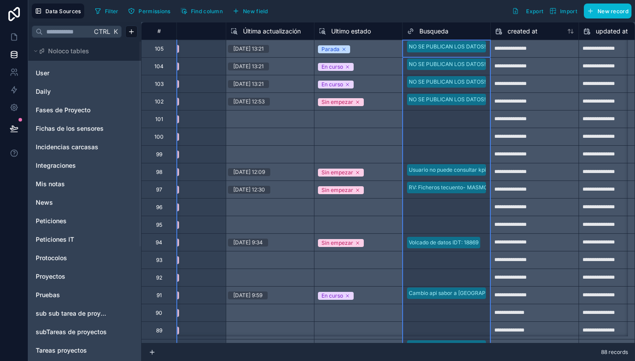
click at [434, 29] on span "Busqueda" at bounding box center [433, 31] width 29 height 9
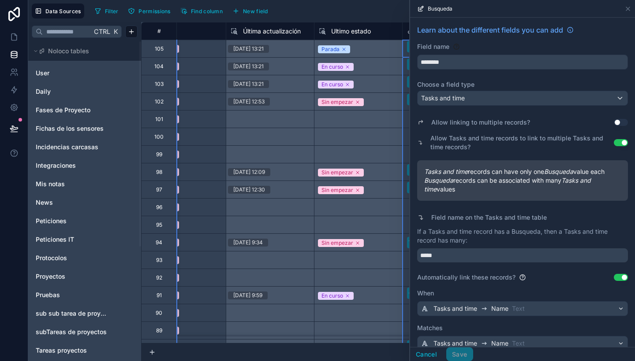
scroll to position [122, 0]
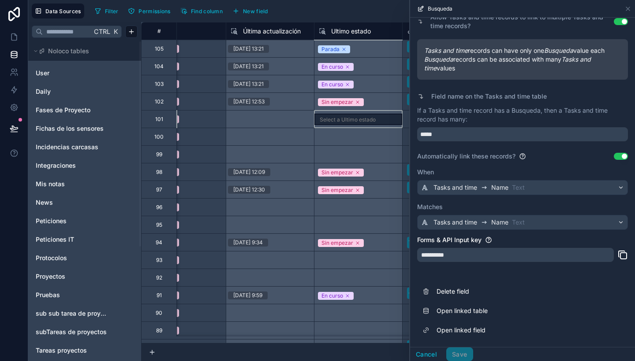
click at [390, 121] on div "Select a Ultimo estado" at bounding box center [358, 119] width 88 height 18
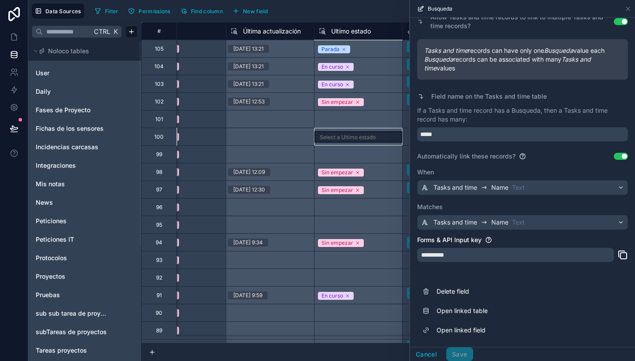
click at [393, 143] on div "Select a Ultimo estado" at bounding box center [358, 137] width 88 height 18
click at [628, 7] on icon at bounding box center [628, 9] width 4 height 4
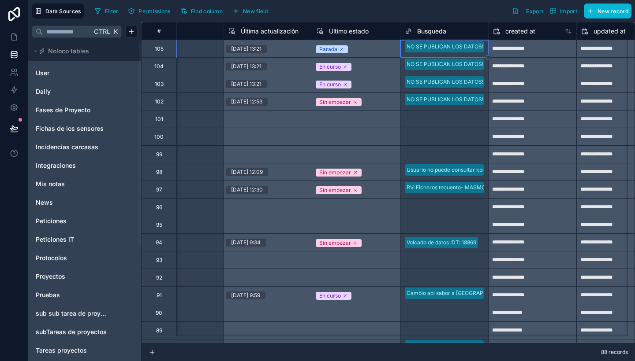
scroll to position [0, 389]
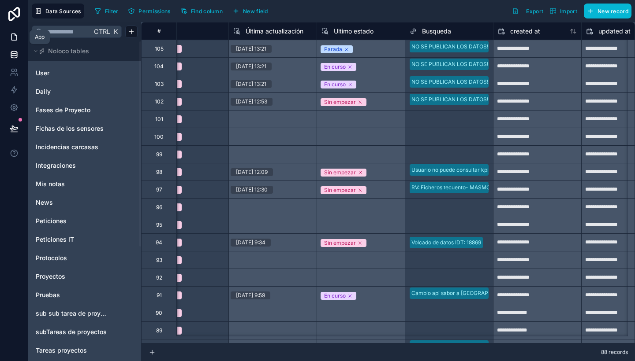
click at [15, 33] on icon at bounding box center [14, 37] width 9 height 9
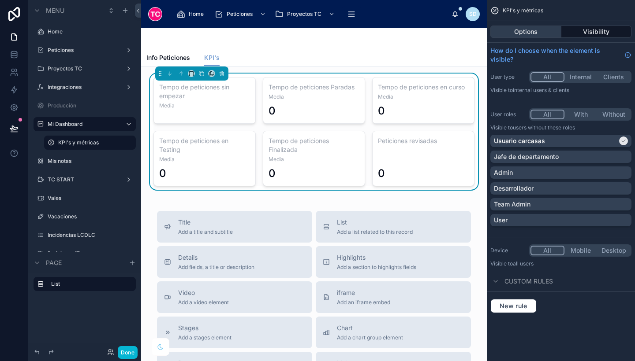
click at [550, 34] on button "Options" at bounding box center [525, 32] width 71 height 12
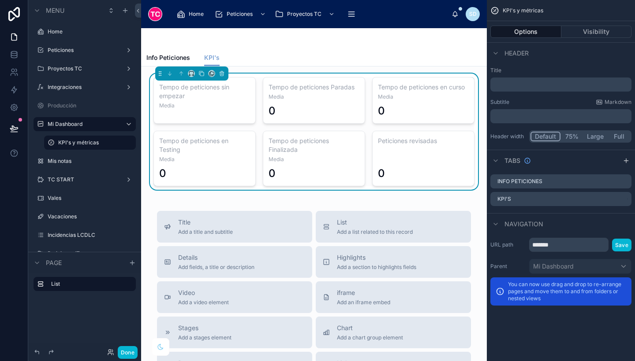
click at [399, 108] on div "0" at bounding box center [423, 111] width 91 height 14
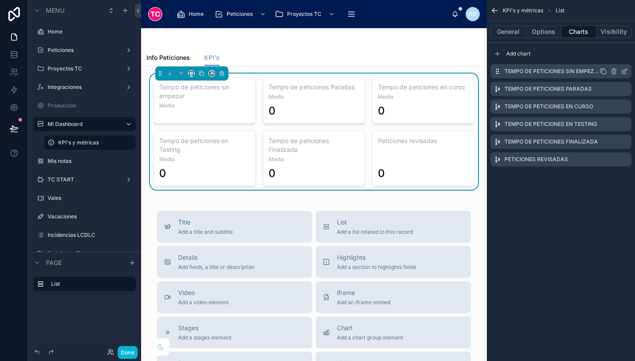
click at [625, 71] on icon "scrollable content" at bounding box center [625, 71] width 4 height 4
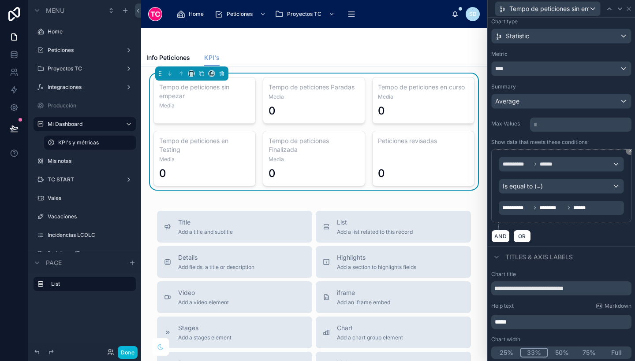
scroll to position [48, 0]
click at [568, 207] on icon at bounding box center [568, 207] width 5 height 5
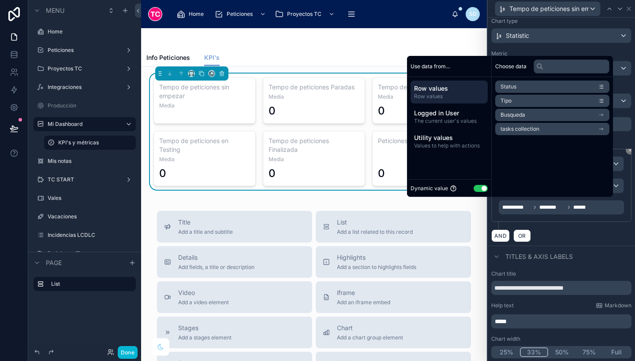
click at [453, 87] on span "Row values" at bounding box center [449, 88] width 70 height 9
click at [544, 130] on li "tasks collection" at bounding box center [552, 129] width 114 height 12
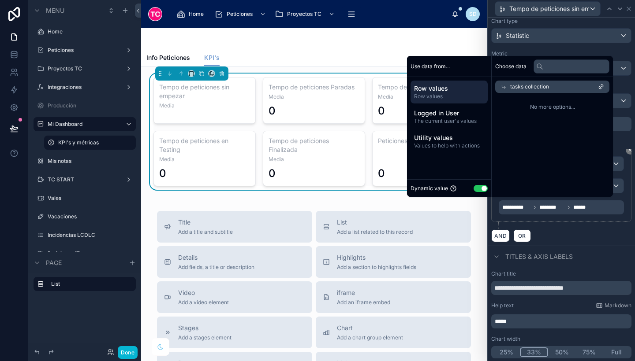
click at [517, 86] on span "tasks collection" at bounding box center [529, 86] width 39 height 7
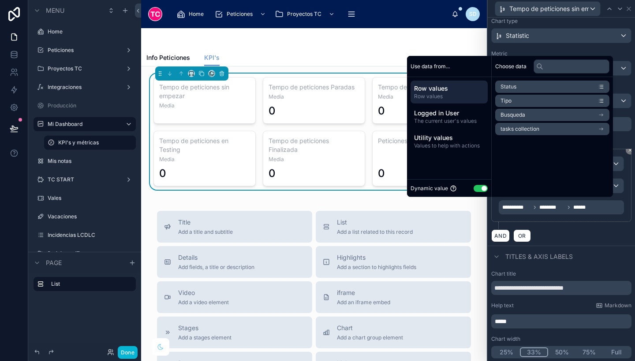
click at [522, 113] on li "Busqueda" at bounding box center [552, 115] width 114 height 12
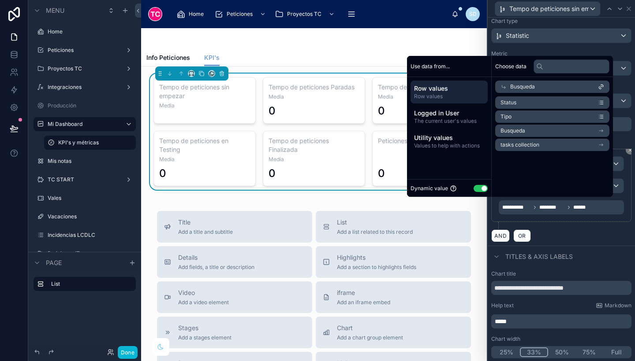
click at [521, 130] on li "Busqueda" at bounding box center [552, 131] width 114 height 12
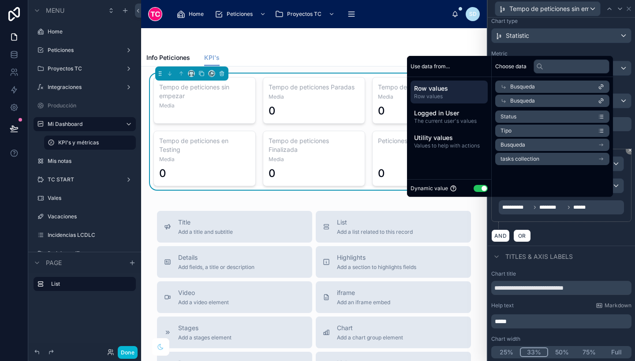
click at [511, 100] on span "Busqueda" at bounding box center [522, 100] width 25 height 7
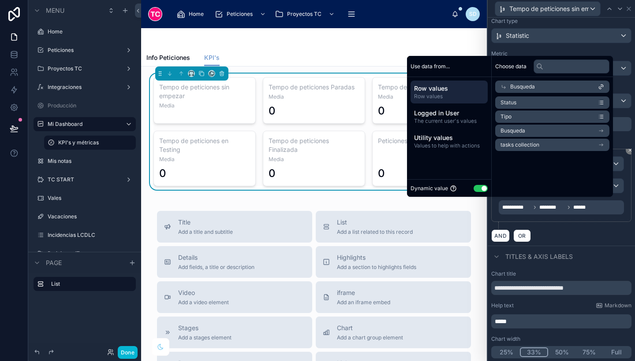
click at [527, 100] on li "Status" at bounding box center [552, 103] width 114 height 12
click at [530, 101] on li "Status" at bounding box center [552, 103] width 114 height 12
click at [508, 105] on span "Status" at bounding box center [508, 102] width 16 height 7
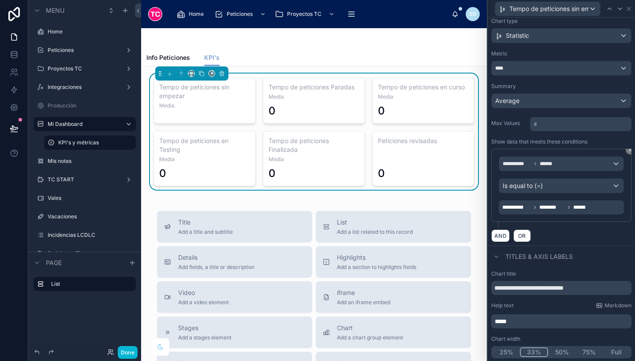
click at [613, 238] on div "AND OR" at bounding box center [561, 235] width 140 height 13
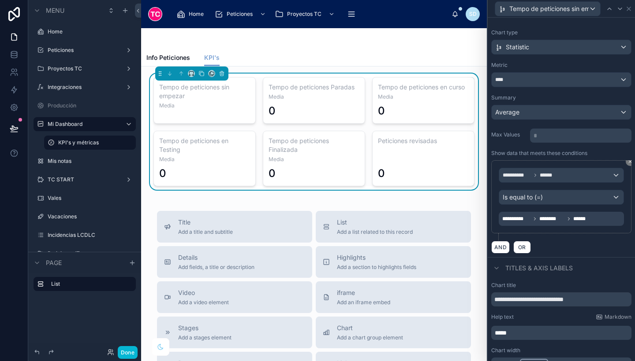
scroll to position [37, 0]
click at [18, 57] on icon at bounding box center [14, 54] width 9 height 9
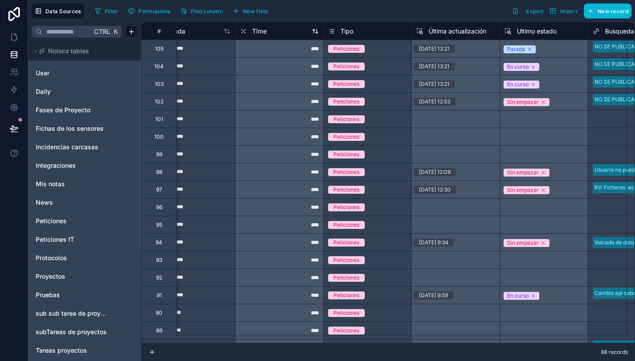
scroll to position [0, 214]
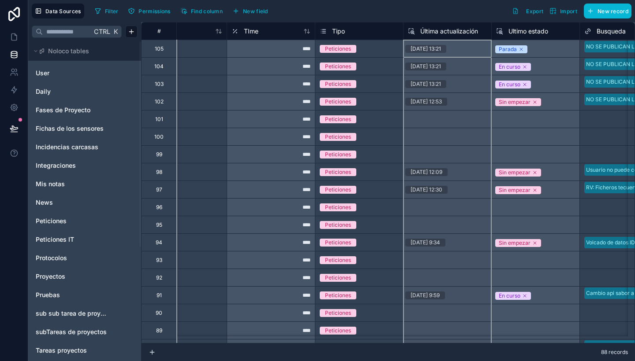
click at [460, 31] on span "Última actualización" at bounding box center [449, 31] width 58 height 9
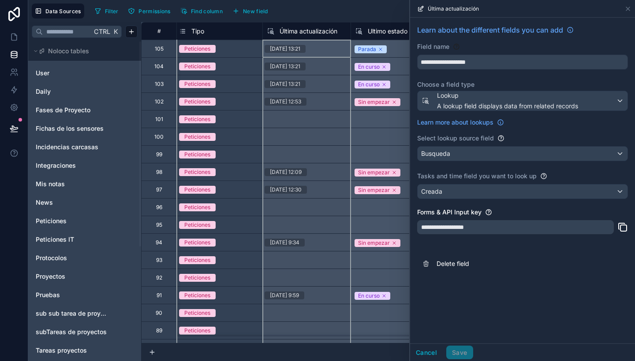
scroll to position [0, 355]
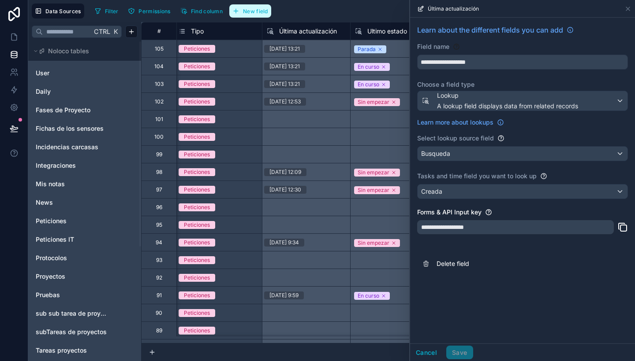
click at [263, 8] on span "New field" at bounding box center [255, 11] width 25 height 7
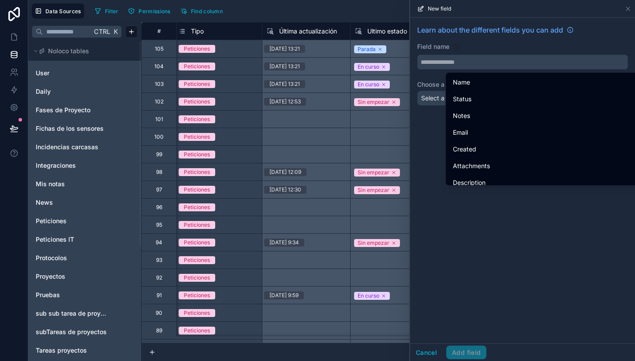
click at [512, 64] on input "text" at bounding box center [522, 62] width 210 height 14
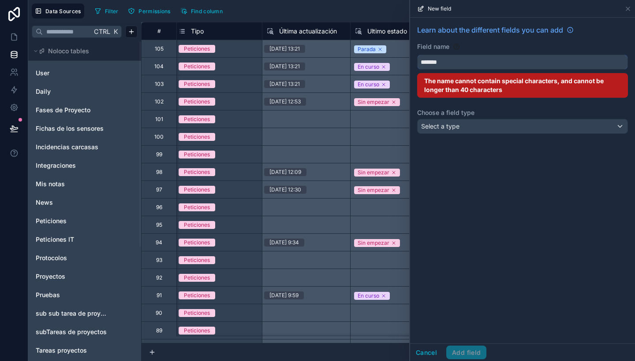
click at [417, 55] on button "******" at bounding box center [522, 62] width 211 height 15
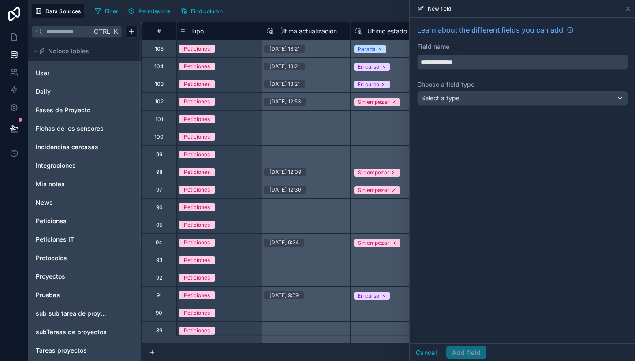
type input "**********"
click at [498, 99] on div "Select a type" at bounding box center [522, 98] width 210 height 14
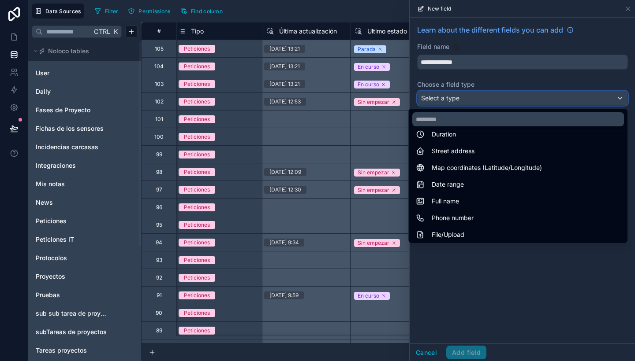
scroll to position [129, 0]
click at [462, 115] on input "text" at bounding box center [518, 119] width 212 height 14
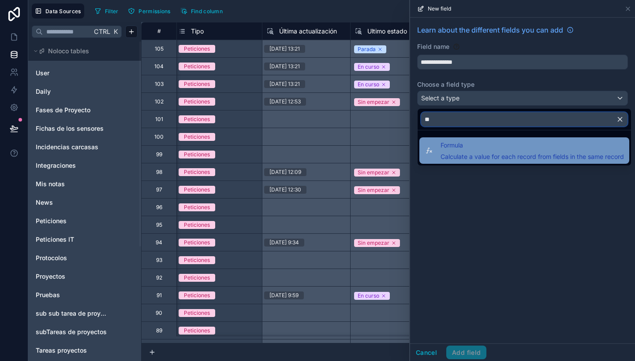
type input "**"
click at [481, 145] on span "Formula" at bounding box center [531, 145] width 183 height 11
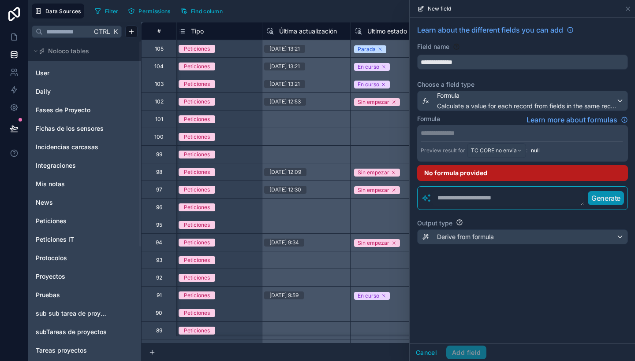
click at [477, 134] on p "**********" at bounding box center [521, 133] width 202 height 9
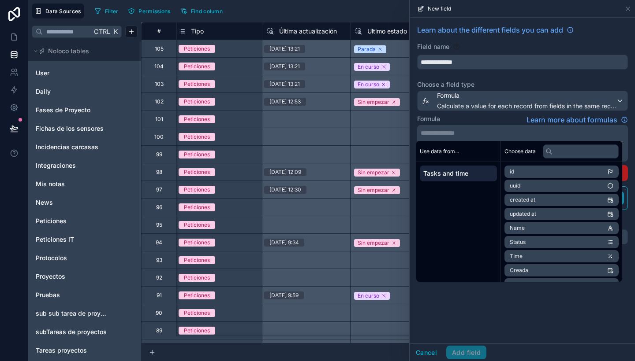
scroll to position [41, 0]
click at [549, 257] on span "Última actualización" at bounding box center [534, 258] width 51 height 7
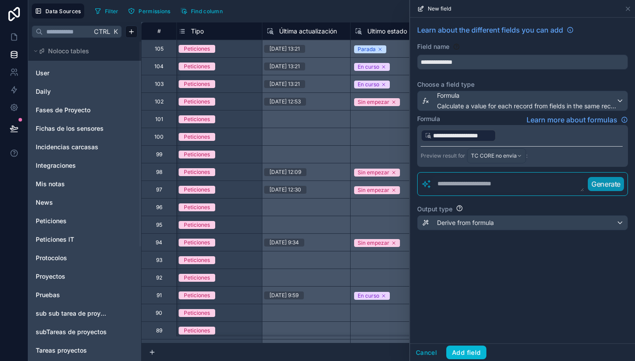
click at [539, 327] on div "**********" at bounding box center [522, 181] width 225 height 326
click at [473, 353] on button "Add field" at bounding box center [466, 353] width 40 height 14
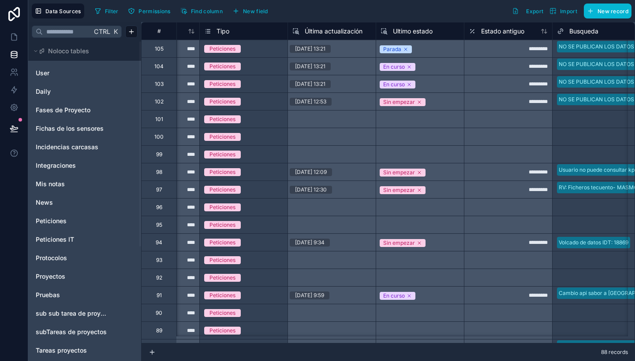
scroll to position [0, 330]
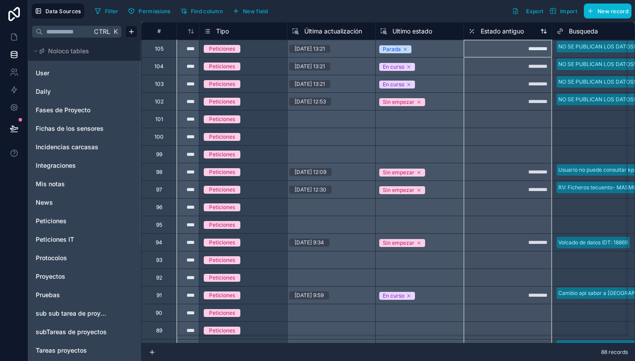
click at [492, 30] on span "Estado antiguo" at bounding box center [501, 31] width 43 height 9
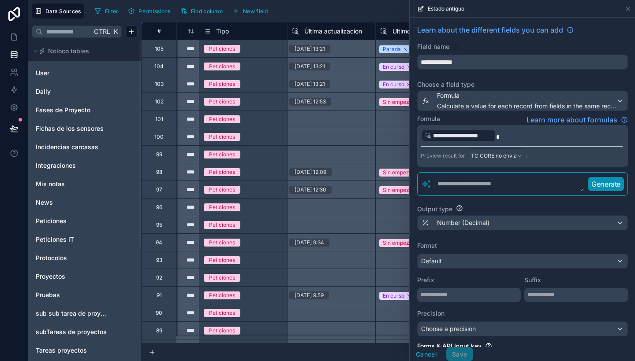
click at [510, 135] on p "**********" at bounding box center [521, 136] width 202 height 14
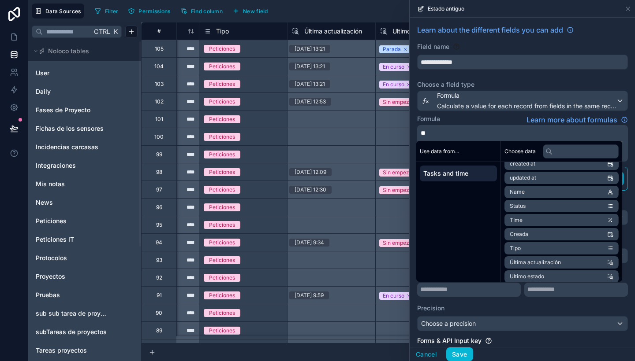
scroll to position [41, 0]
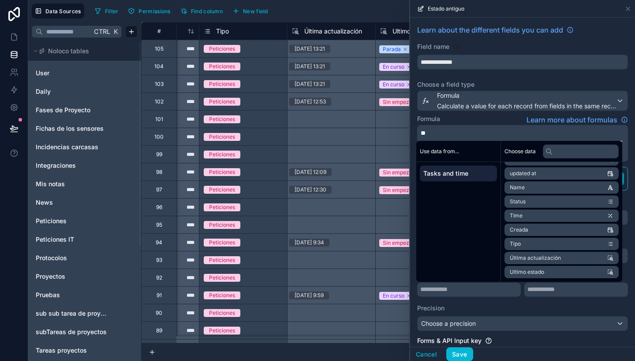
click at [554, 273] on li "Ultimo estado" at bounding box center [561, 272] width 114 height 12
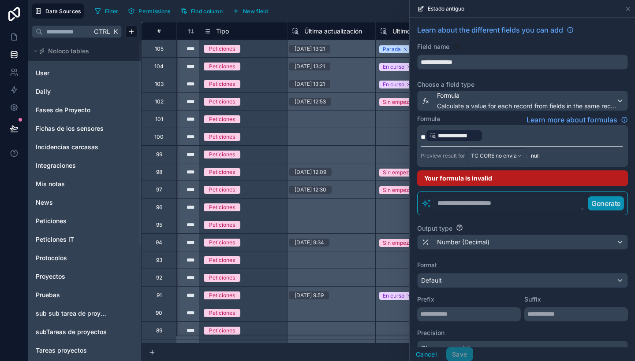
click at [507, 137] on p "**********" at bounding box center [521, 136] width 202 height 14
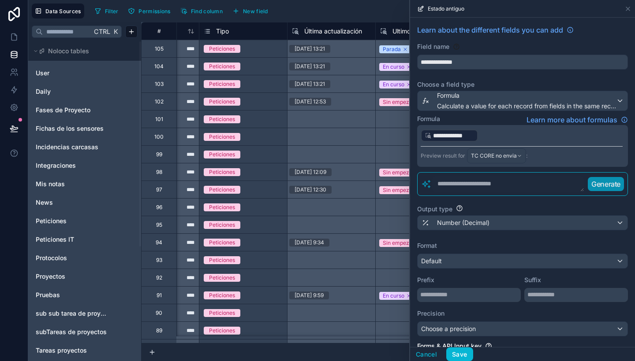
click at [507, 137] on p "**********" at bounding box center [521, 136] width 202 height 14
click at [595, 84] on label "Choose a field type" at bounding box center [522, 84] width 211 height 9
click at [460, 350] on button "Save" at bounding box center [459, 355] width 26 height 14
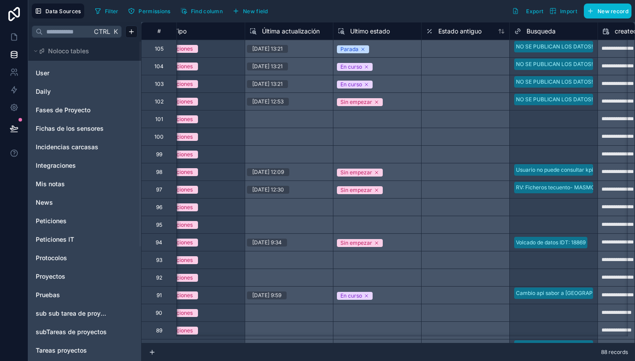
scroll to position [0, 373]
click at [465, 49] on div at bounding box center [464, 49] width 88 height 18
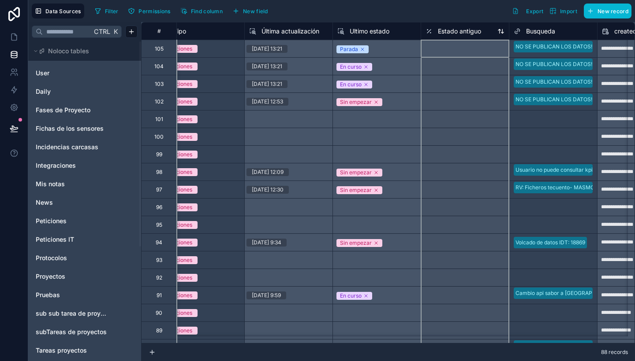
click at [459, 32] on span "Estado antiguo" at bounding box center [459, 31] width 43 height 9
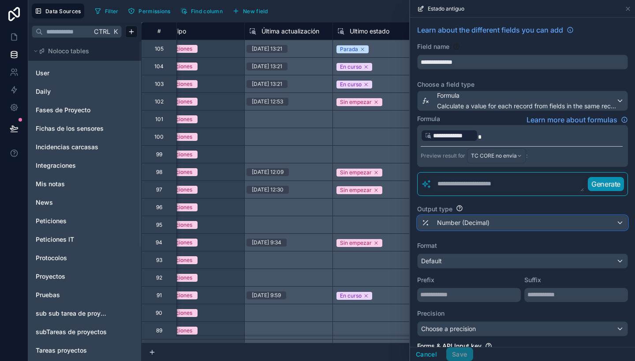
click at [479, 220] on span "Number (Decimal)" at bounding box center [463, 223] width 52 height 9
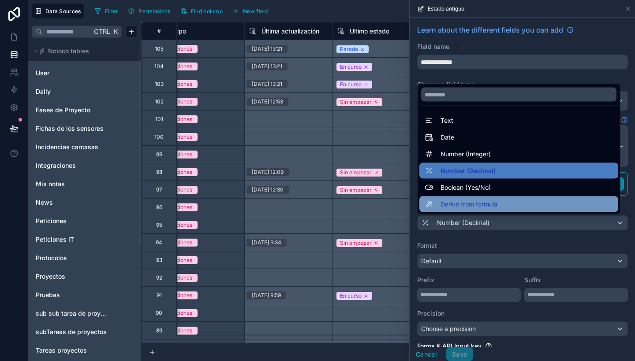
click at [491, 199] on span "Derive from formula" at bounding box center [468, 204] width 57 height 11
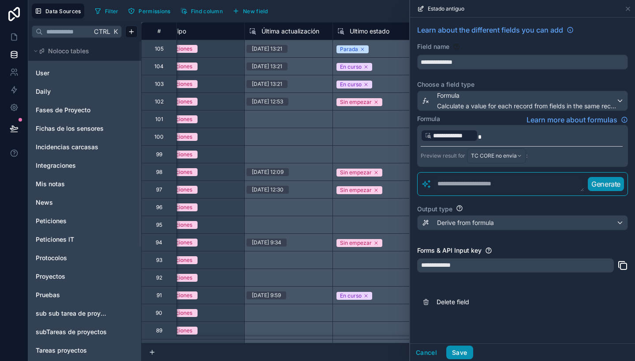
click at [468, 352] on button "Save" at bounding box center [459, 353] width 26 height 14
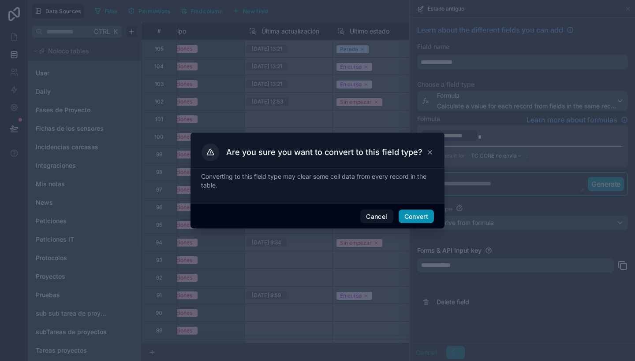
click at [418, 219] on button "Convert" at bounding box center [415, 217] width 35 height 14
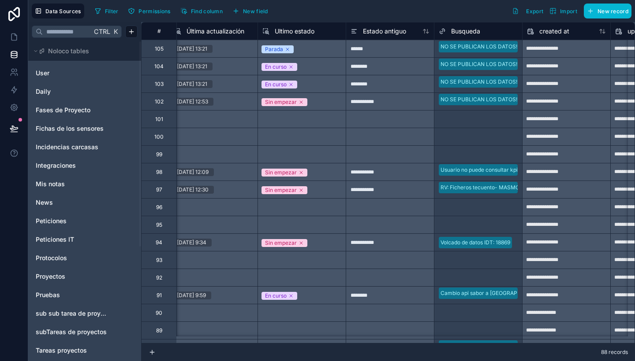
scroll to position [0, 448]
click at [397, 103] on div "**********" at bounding box center [389, 102] width 88 height 18
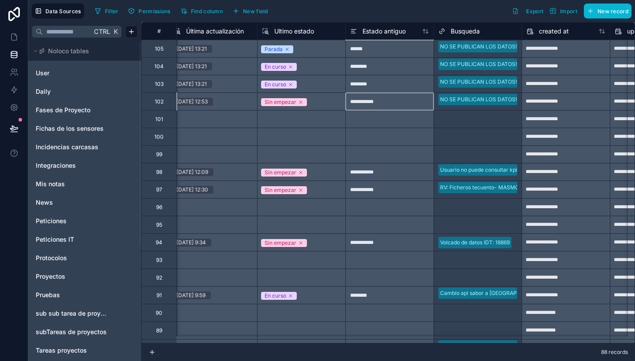
click at [397, 103] on div "**********" at bounding box center [389, 102] width 88 height 18
click at [16, 31] on link at bounding box center [14, 37] width 28 height 18
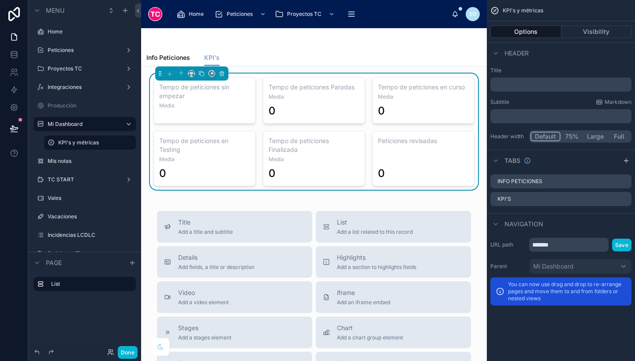
click at [268, 80] on div "Tempo de peticiones Paradas Media 0" at bounding box center [314, 100] width 102 height 47
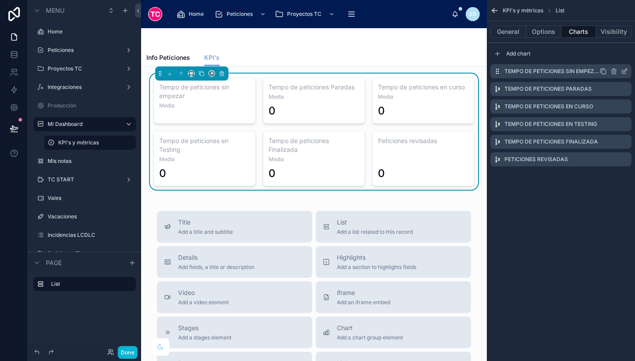
click at [626, 72] on icon "scrollable content" at bounding box center [623, 71] width 7 height 7
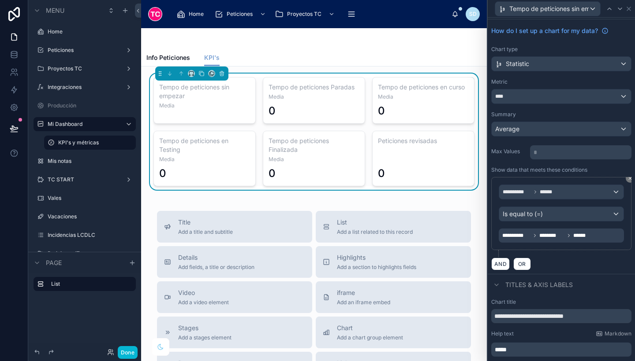
scroll to position [33, 0]
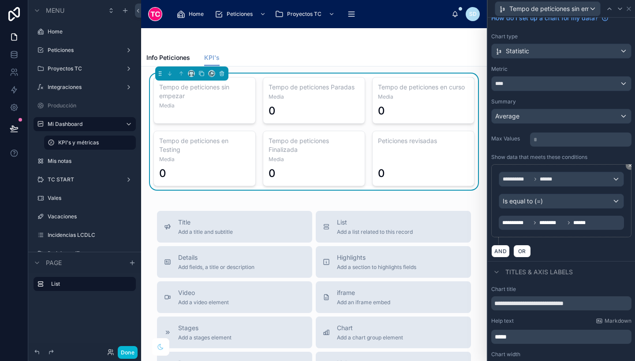
click at [593, 229] on div "**********" at bounding box center [560, 223] width 125 height 14
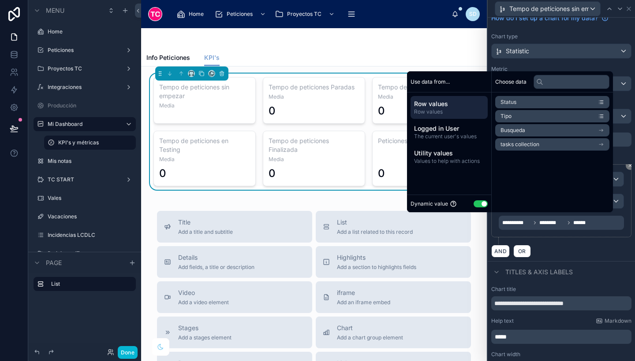
click at [473, 203] on button "Use setting" at bounding box center [480, 204] width 14 height 7
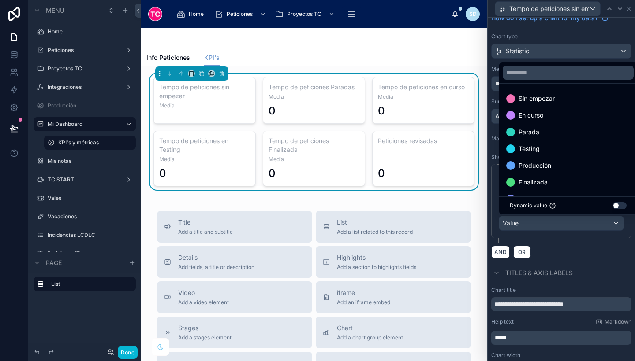
click at [559, 248] on div at bounding box center [560, 180] width 147 height 361
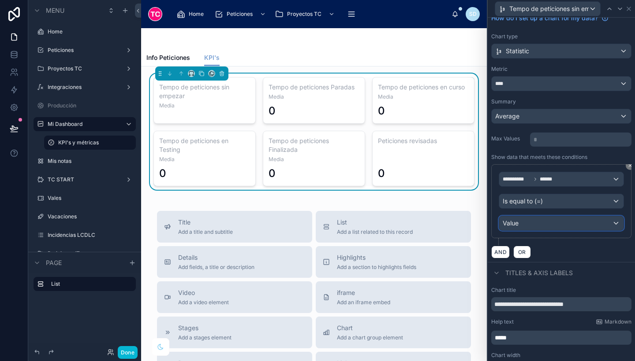
click at [536, 224] on div "Value" at bounding box center [561, 223] width 124 height 14
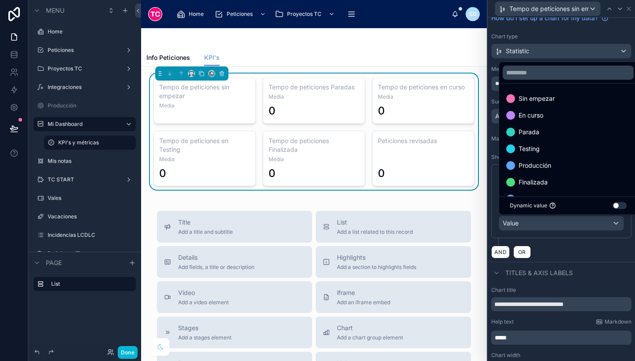
click at [621, 204] on button "Use setting" at bounding box center [619, 205] width 14 height 7
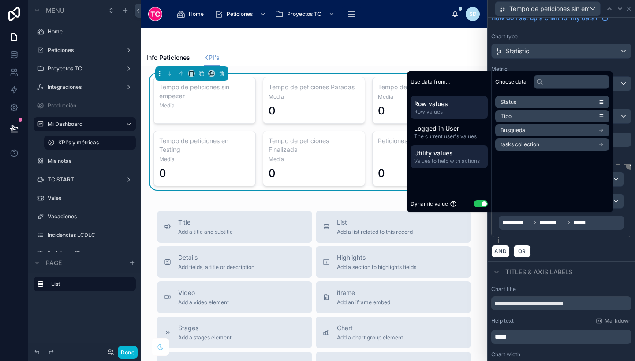
click at [457, 151] on span "Utility values" at bounding box center [449, 153] width 70 height 9
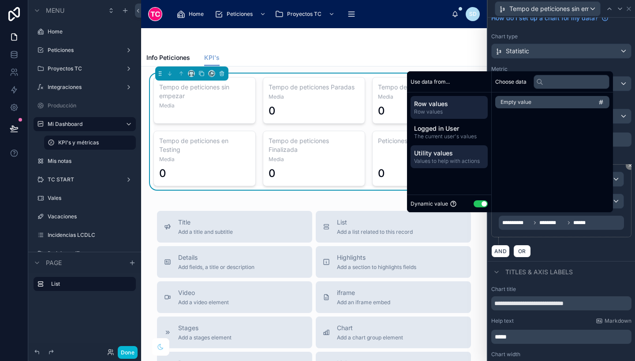
click at [454, 104] on span "Row values" at bounding box center [449, 104] width 70 height 9
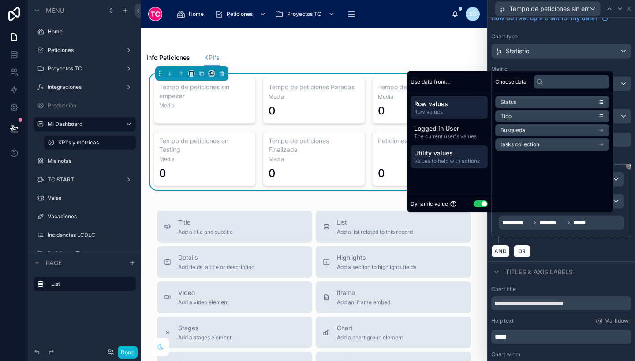
click at [454, 156] on span "Utility values" at bounding box center [449, 153] width 70 height 9
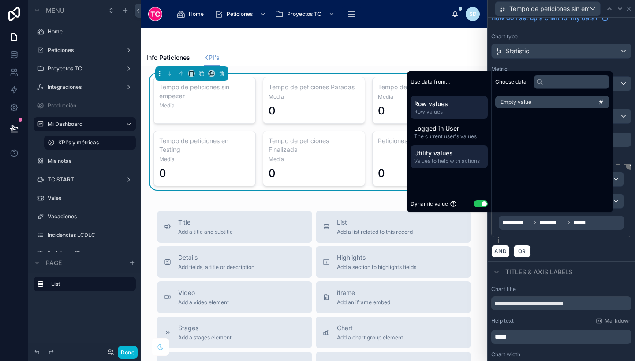
click at [424, 106] on span "Row values" at bounding box center [449, 104] width 70 height 9
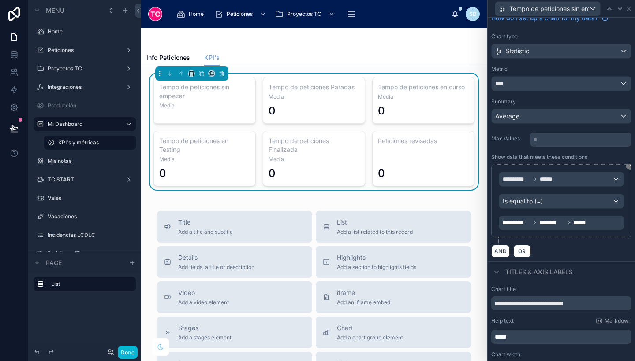
click at [582, 236] on div "**********" at bounding box center [561, 200] width 140 height 73
click at [607, 223] on div "**********" at bounding box center [560, 223] width 125 height 14
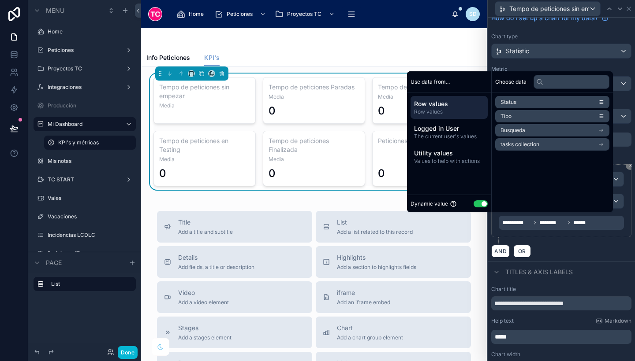
click at [476, 202] on button "Use setting" at bounding box center [480, 204] width 14 height 7
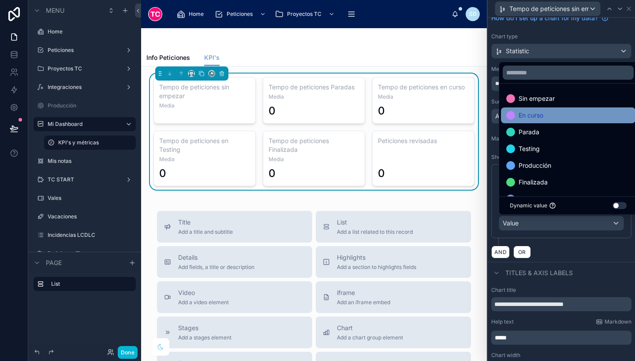
click at [540, 113] on span "En curso" at bounding box center [530, 115] width 25 height 11
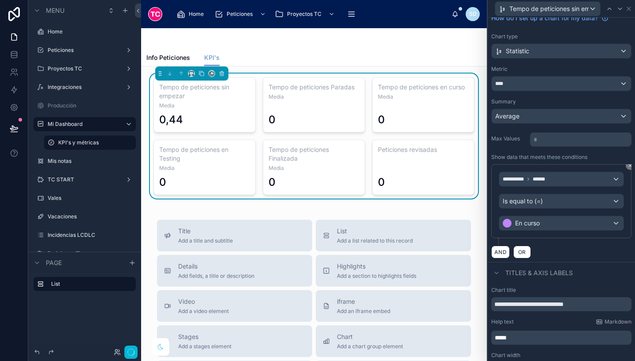
click at [569, 256] on div "AND OR" at bounding box center [561, 251] width 140 height 13
click at [498, 252] on button "AND" at bounding box center [500, 252] width 19 height 13
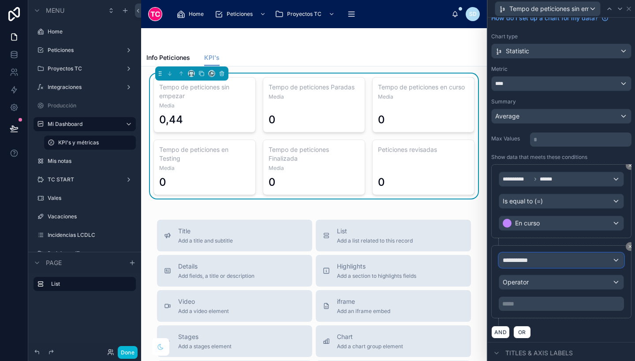
click at [520, 260] on span "**********" at bounding box center [518, 260] width 33 height 9
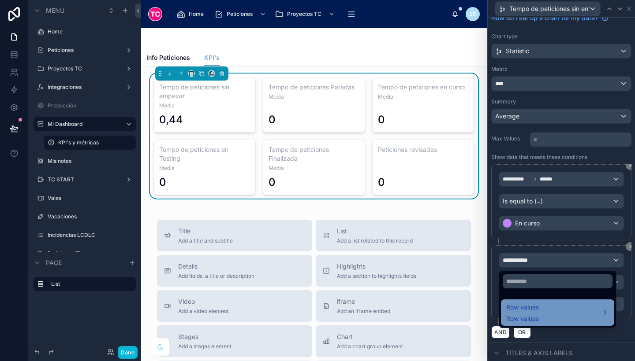
click at [532, 316] on span "Row values" at bounding box center [522, 319] width 33 height 9
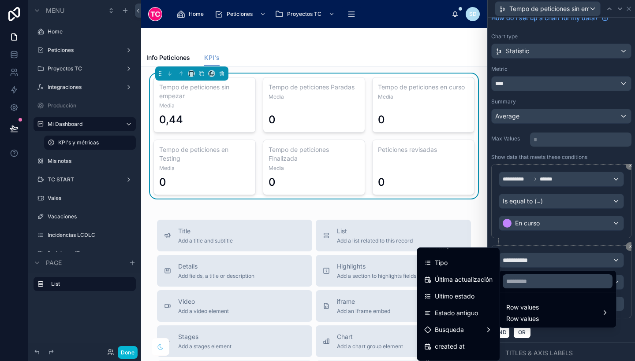
scroll to position [79, 0]
click at [11, 54] on icon at bounding box center [14, 54] width 6 height 4
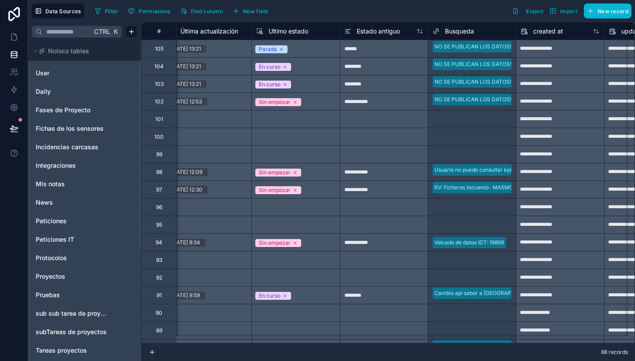
scroll to position [0, 508]
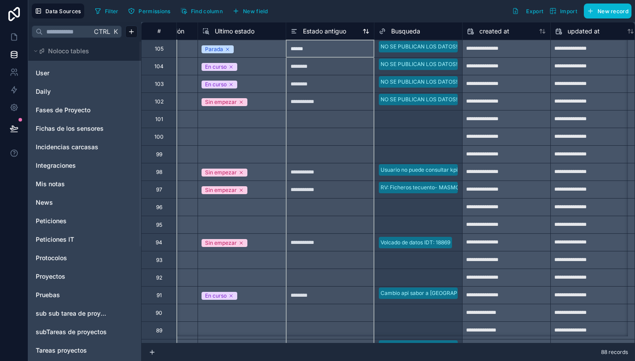
click at [322, 35] on span "Estado antiguo" at bounding box center [324, 31] width 43 height 9
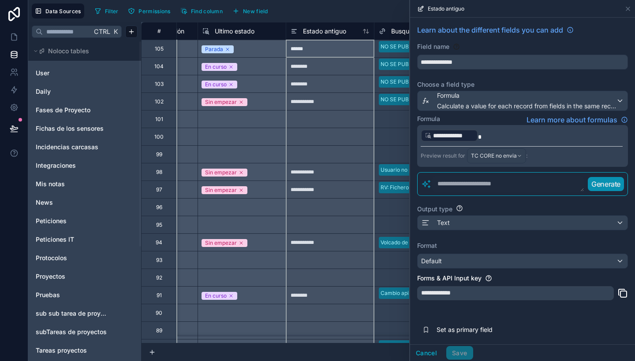
scroll to position [21, 0]
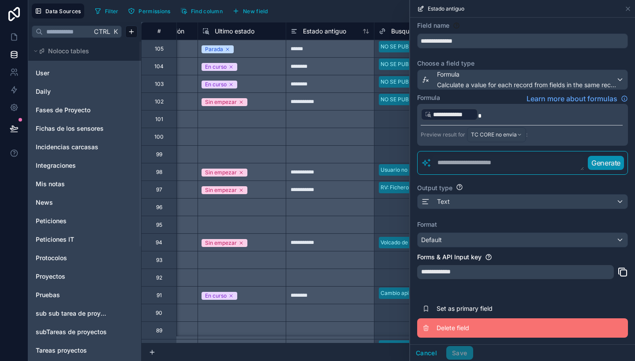
click at [467, 323] on button "Delete field" at bounding box center [522, 328] width 211 height 19
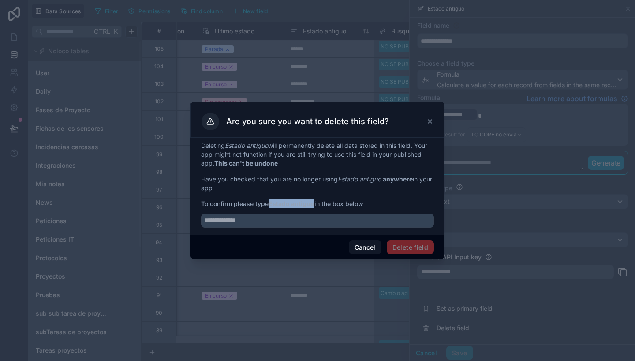
drag, startPoint x: 272, startPoint y: 204, endPoint x: 316, endPoint y: 201, distance: 43.8
click at [316, 201] on span "To confirm please type Estado antiguo in the box below" at bounding box center [317, 204] width 233 height 9
copy strong "Estado antiguo"
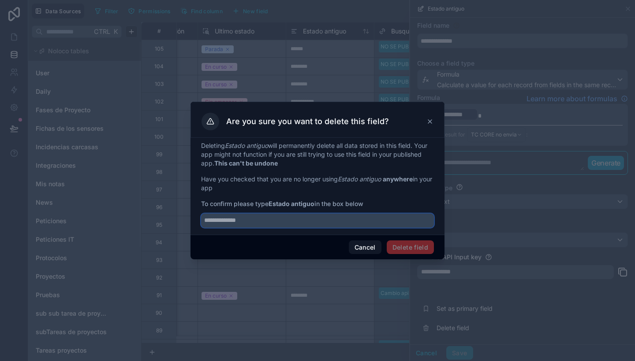
click at [326, 218] on input "text" at bounding box center [317, 221] width 233 height 14
paste input "**********"
type input "**********"
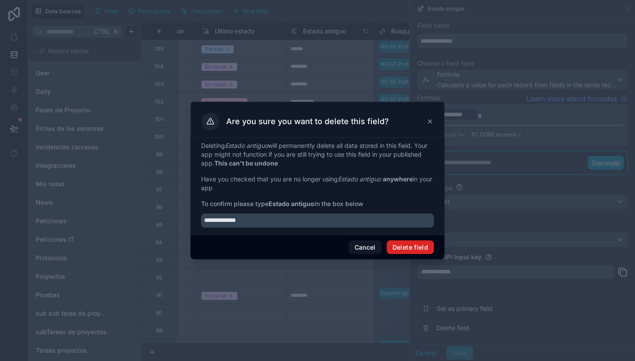
click at [416, 244] on button "Delete field" at bounding box center [409, 248] width 47 height 14
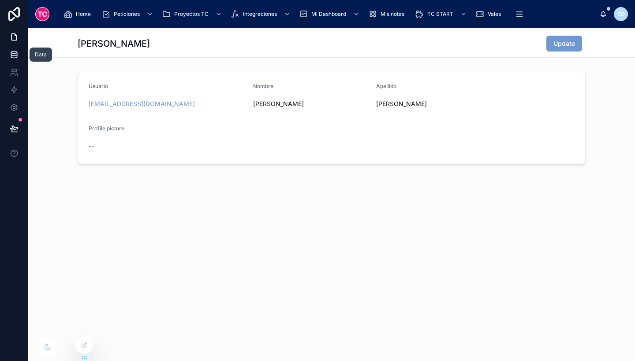
click at [7, 56] on link at bounding box center [14, 55] width 28 height 18
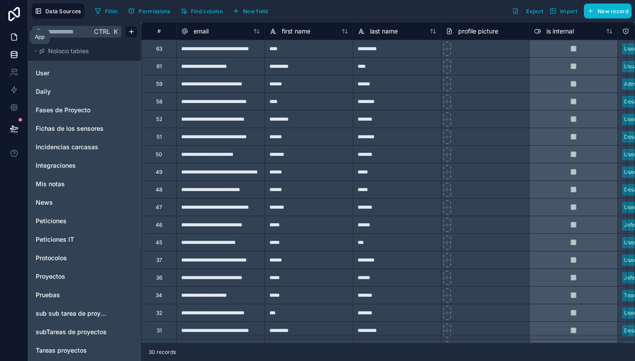
click at [7, 37] on link at bounding box center [14, 37] width 28 height 18
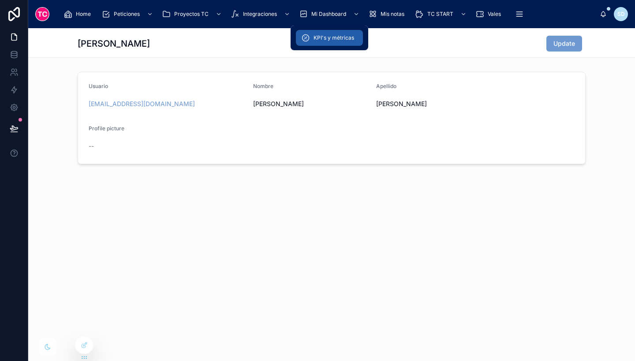
click at [338, 33] on div "KPI's y métricas" at bounding box center [329, 38] width 56 height 14
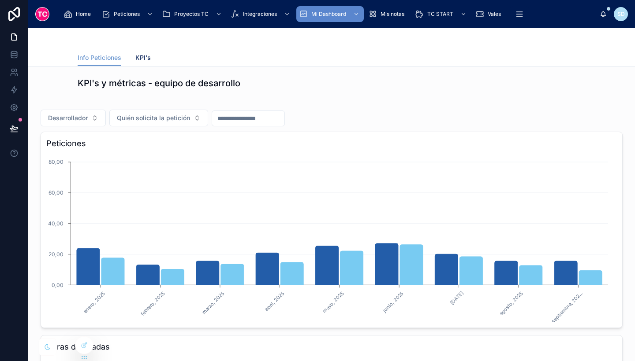
click at [143, 56] on span "KPI's" at bounding box center [142, 57] width 15 height 9
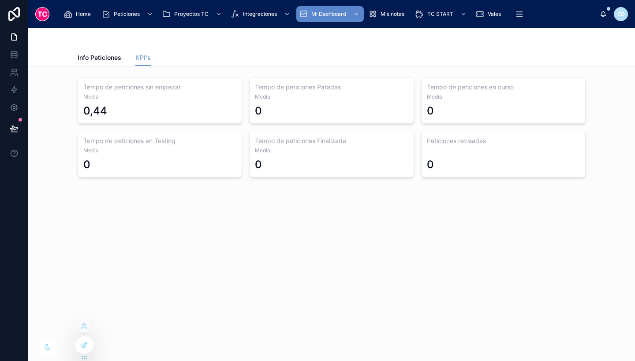
click at [85, 344] on icon at bounding box center [85, 343] width 1 height 1
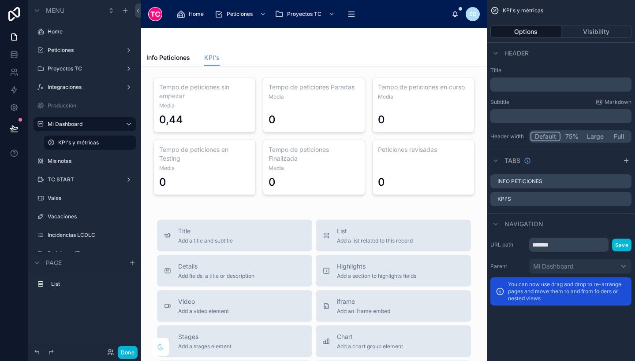
click at [182, 90] on div at bounding box center [313, 136] width 331 height 125
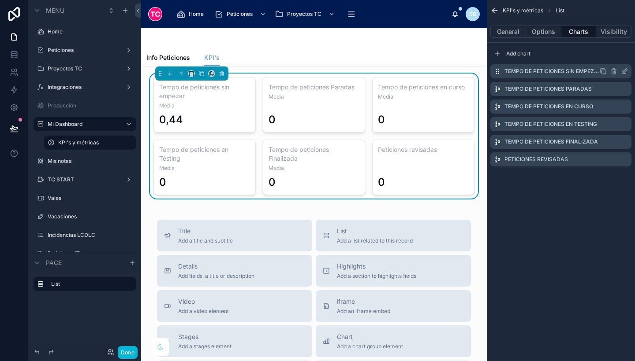
click at [624, 70] on icon "scrollable content" at bounding box center [625, 71] width 4 height 4
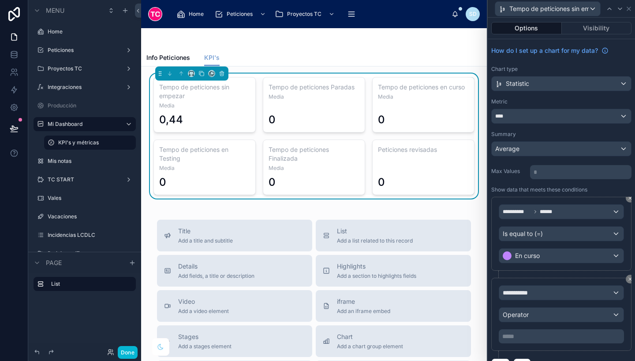
scroll to position [130, 0]
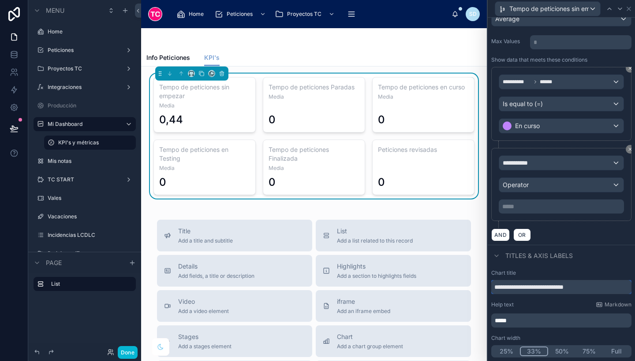
drag, startPoint x: 599, startPoint y: 287, endPoint x: 518, endPoint y: 287, distance: 81.5
click at [518, 287] on input "**********" at bounding box center [561, 287] width 140 height 14
click at [582, 270] on div "Chart title" at bounding box center [561, 273] width 140 height 7
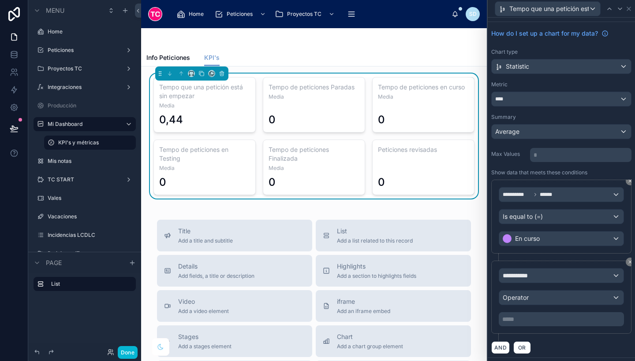
scroll to position [64, 0]
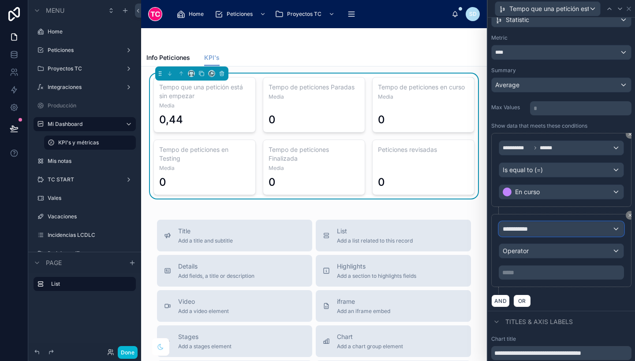
click at [534, 227] on span "**********" at bounding box center [518, 229] width 33 height 9
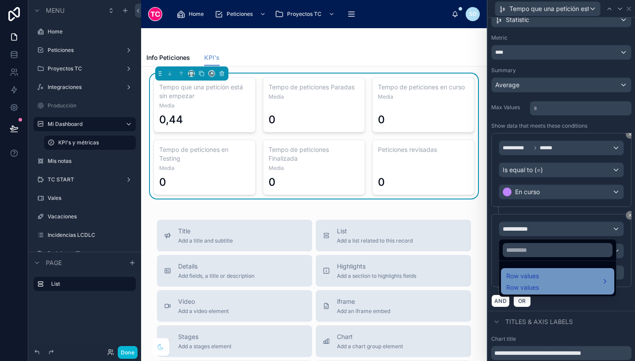
click at [532, 278] on span "Row values" at bounding box center [522, 276] width 33 height 11
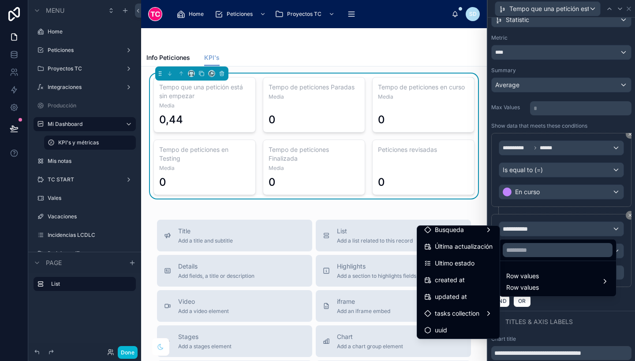
scroll to position [108, 0]
click at [466, 259] on span "Ultimo estado" at bounding box center [454, 262] width 40 height 11
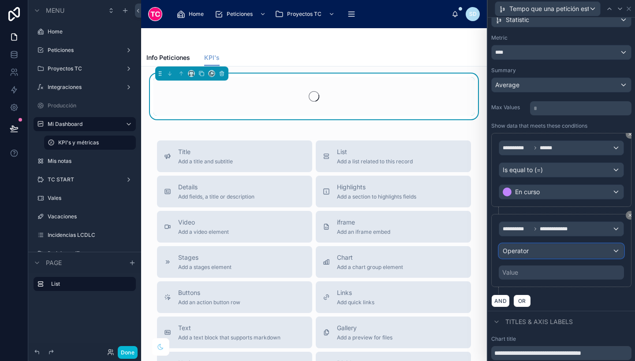
click at [524, 251] on span "Operator" at bounding box center [515, 250] width 26 height 7
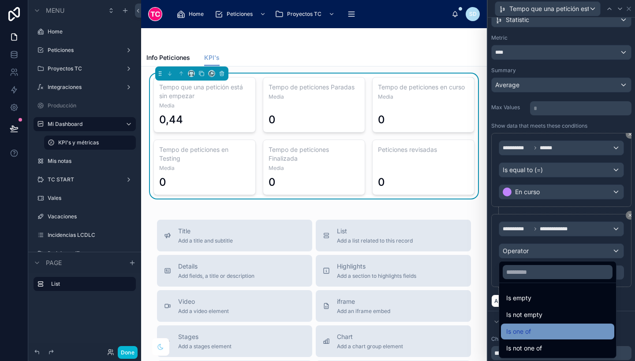
click at [546, 331] on div "Is one of" at bounding box center [557, 332] width 103 height 11
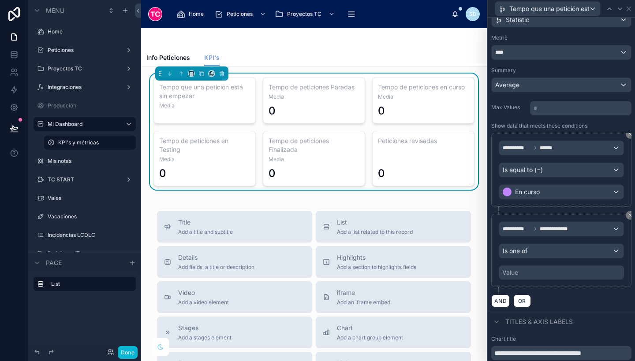
click at [529, 270] on div "Value" at bounding box center [560, 273] width 125 height 14
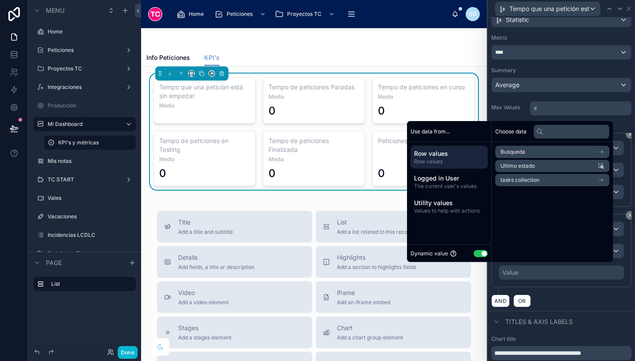
click at [473, 256] on button "Use setting" at bounding box center [480, 253] width 14 height 7
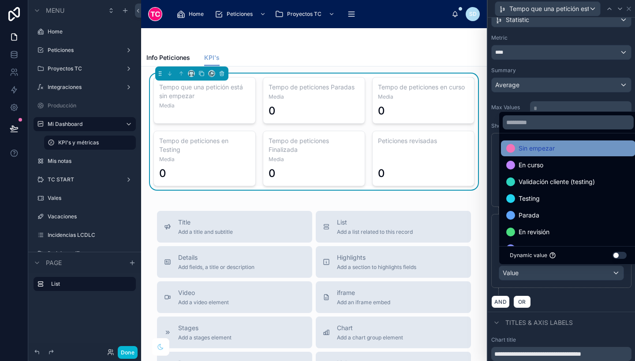
click at [537, 146] on span "Sin empezar" at bounding box center [536, 148] width 36 height 11
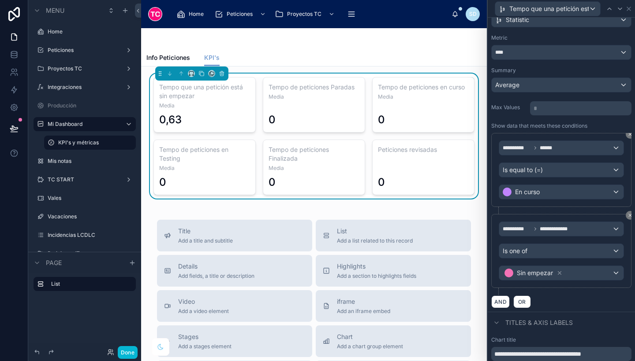
click at [558, 300] on div "AND OR" at bounding box center [561, 301] width 140 height 13
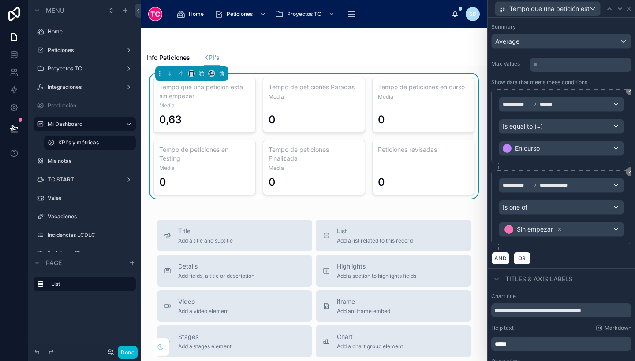
scroll to position [108, 0]
drag, startPoint x: 514, startPoint y: 306, endPoint x: 486, endPoint y: 306, distance: 28.2
click at [486, 306] on div "**********" at bounding box center [317, 180] width 635 height 361
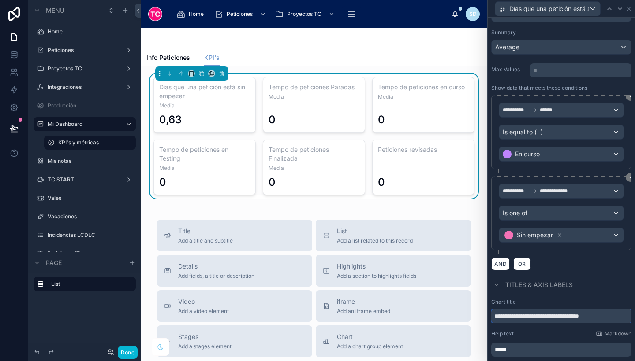
scroll to position [103, 0]
type input "**********"
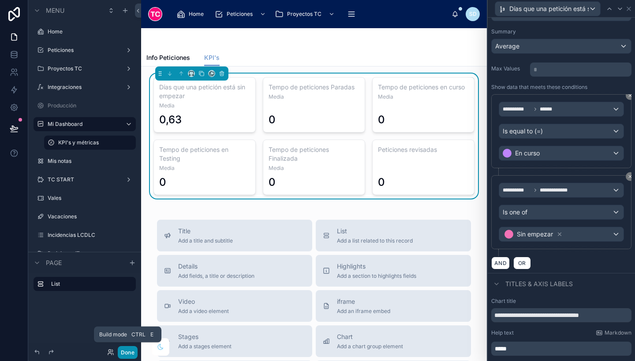
click at [127, 351] on button "Done" at bounding box center [128, 352] width 20 height 13
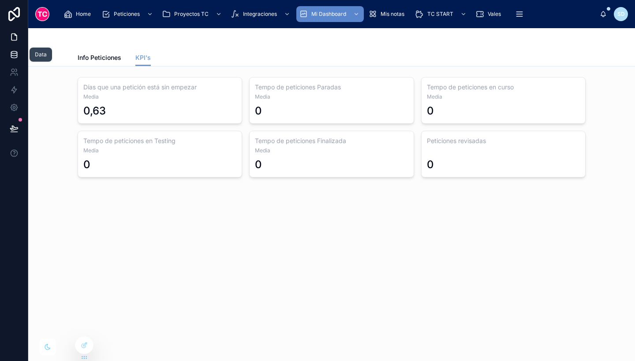
click at [9, 53] on link at bounding box center [14, 55] width 28 height 18
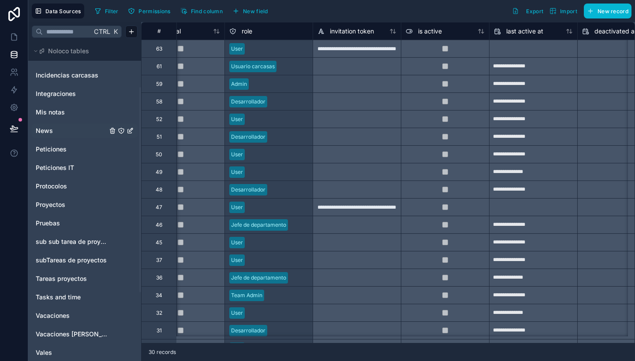
scroll to position [71, 0]
click at [71, 301] on span "Tasks and time" at bounding box center [58, 297] width 45 height 9
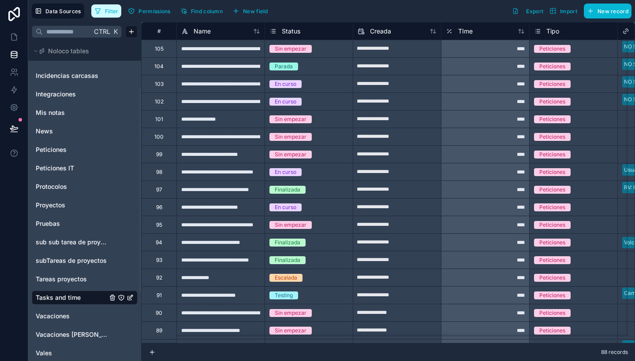
click at [108, 7] on button "Filter" at bounding box center [106, 10] width 30 height 13
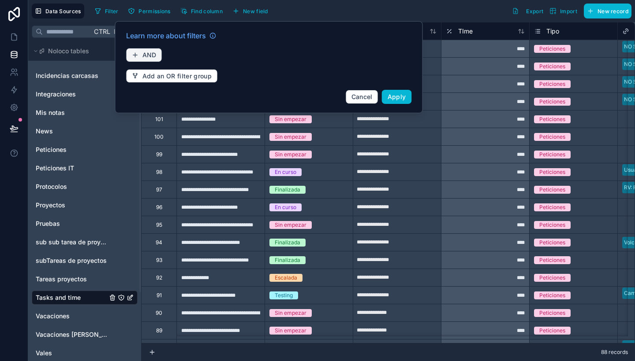
click at [154, 52] on span "AND" at bounding box center [149, 55] width 14 height 8
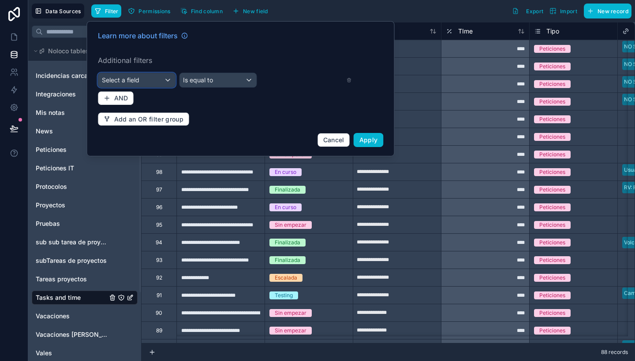
click at [153, 74] on div "Select a field" at bounding box center [136, 80] width 77 height 14
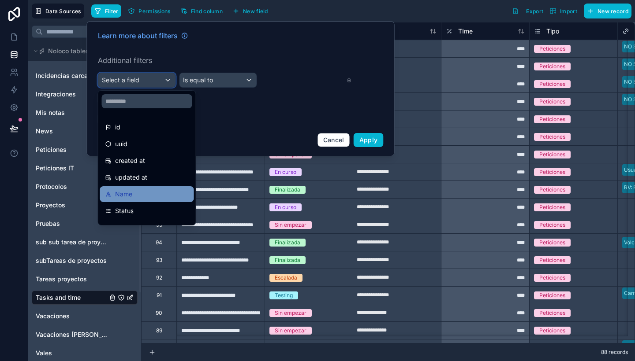
scroll to position [37, 0]
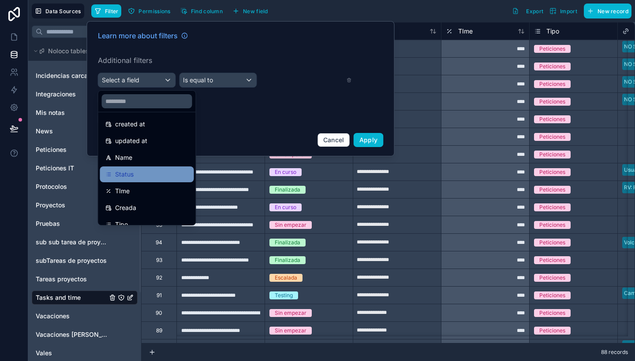
click at [141, 182] on div "Status" at bounding box center [147, 175] width 94 height 16
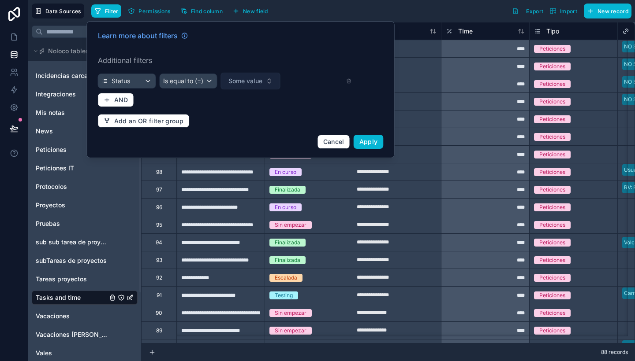
click at [248, 78] on span "Some value" at bounding box center [245, 81] width 34 height 9
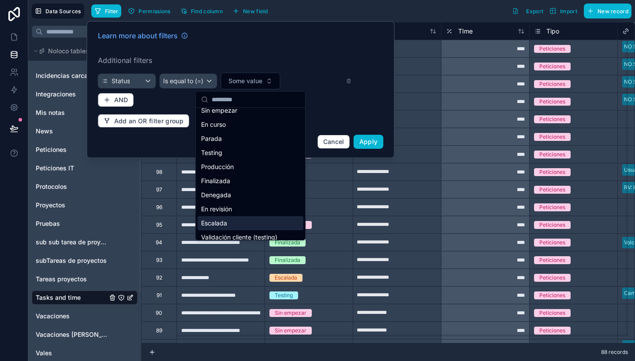
scroll to position [0, 0]
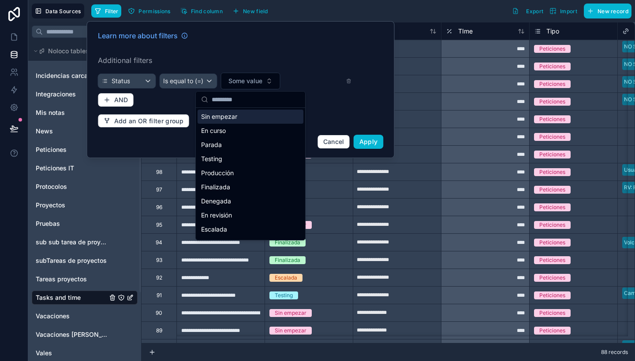
click at [242, 115] on div "Sin empezar" at bounding box center [250, 117] width 106 height 14
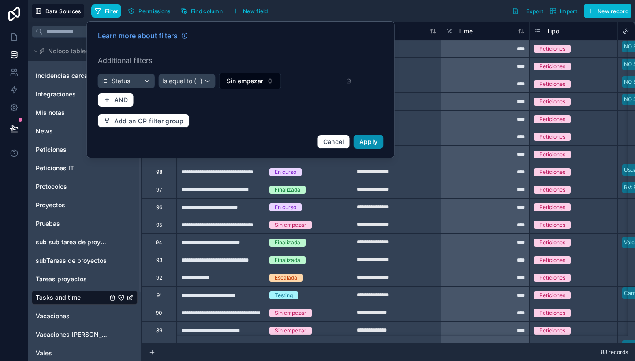
click at [371, 141] on span "Apply" at bounding box center [368, 141] width 19 height 7
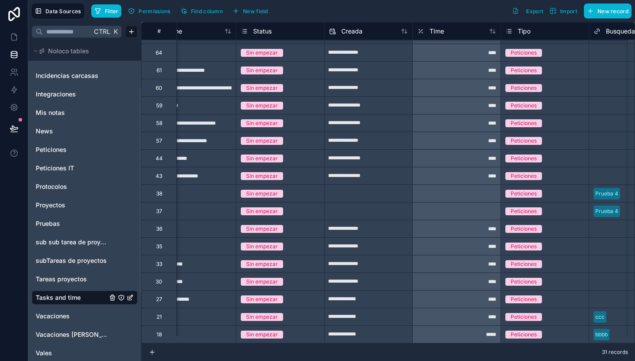
scroll to position [249, 0]
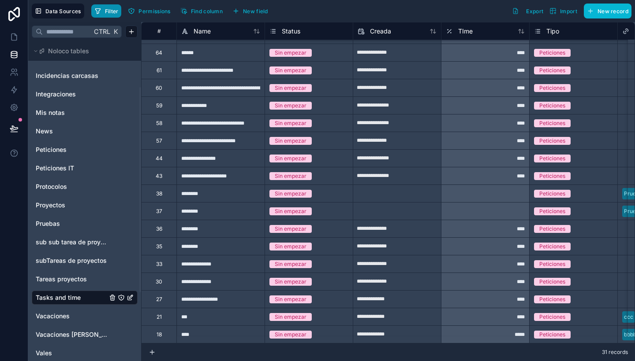
click at [107, 8] on span "Filter" at bounding box center [112, 11] width 14 height 7
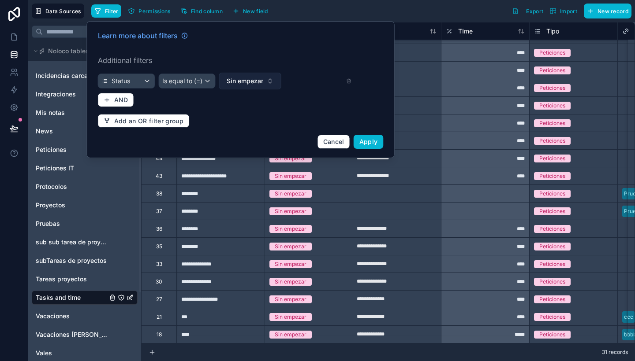
click at [241, 81] on span "Sin empezar" at bounding box center [245, 81] width 37 height 9
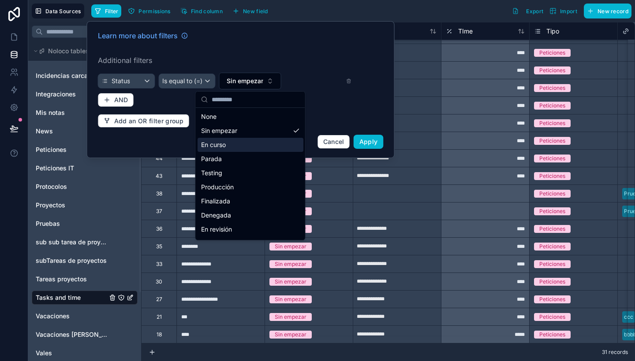
click at [240, 142] on div "En curso" at bounding box center [250, 145] width 106 height 14
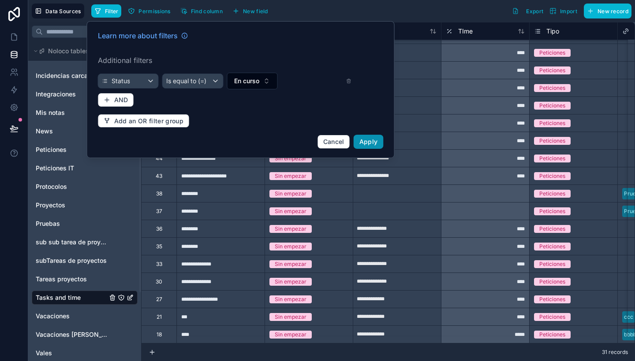
click at [378, 136] on button "Apply" at bounding box center [368, 142] width 30 height 14
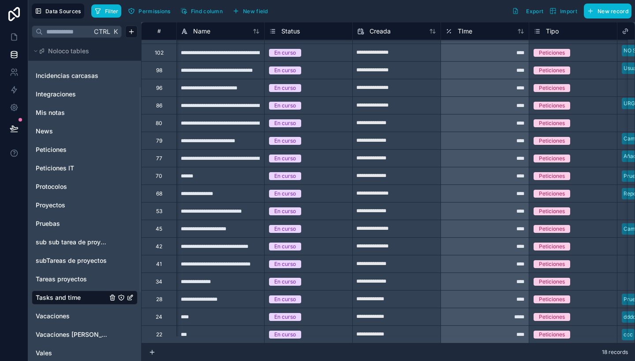
scroll to position [20, 1]
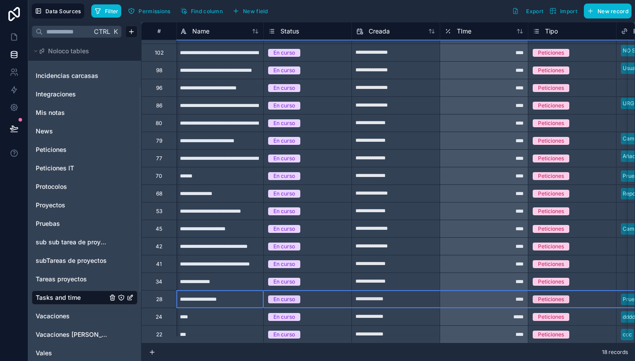
click at [156, 296] on div "28" at bounding box center [159, 299] width 6 height 7
drag, startPoint x: 159, startPoint y: 292, endPoint x: 184, endPoint y: 330, distance: 46.1
click at [184, 330] on div "Delete row" at bounding box center [181, 328] width 45 height 10
type input "**********"
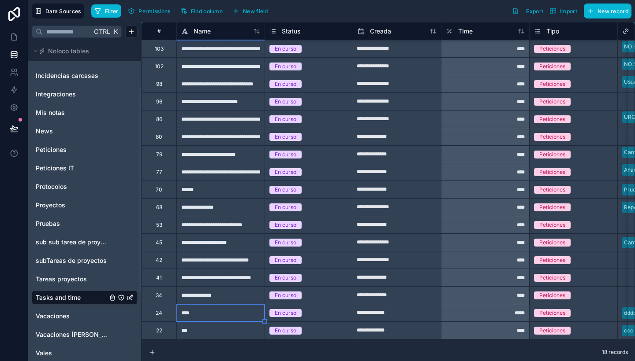
scroll to position [3, 0]
click at [161, 312] on div "24" at bounding box center [159, 313] width 7 height 7
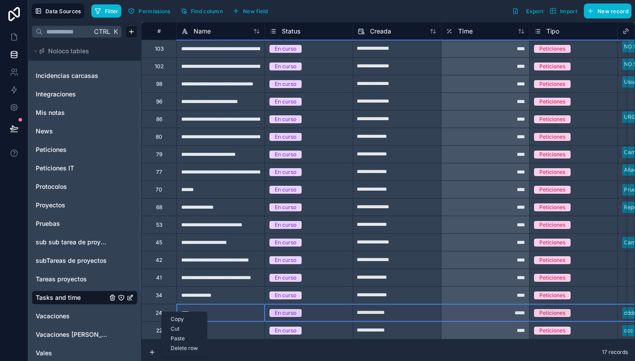
click at [189, 347] on div "Delete row" at bounding box center [184, 349] width 45 height 10
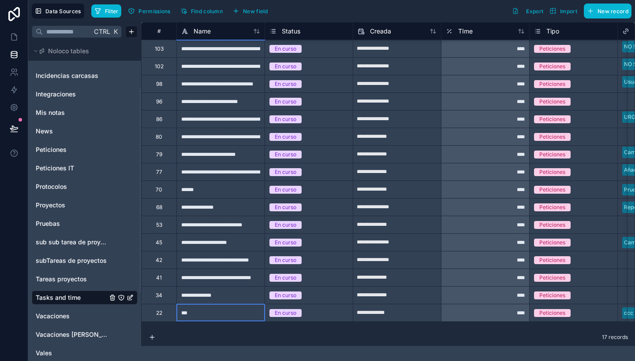
type input "**********"
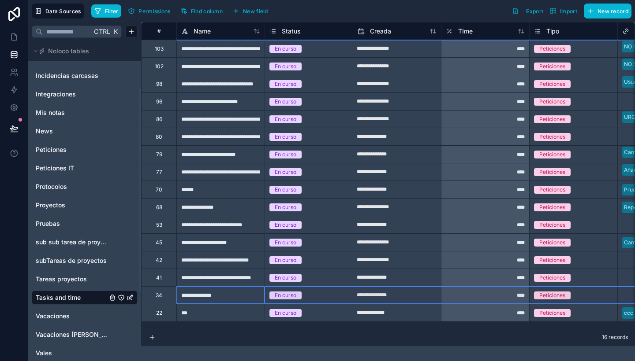
click at [158, 297] on div "34" at bounding box center [159, 295] width 7 height 7
click at [181, 335] on div "Delete row" at bounding box center [180, 334] width 45 height 10
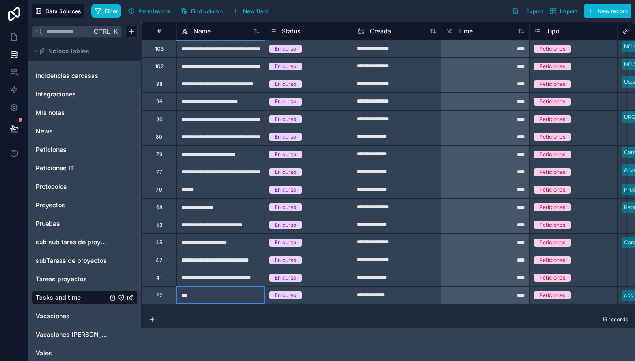
type input "**********"
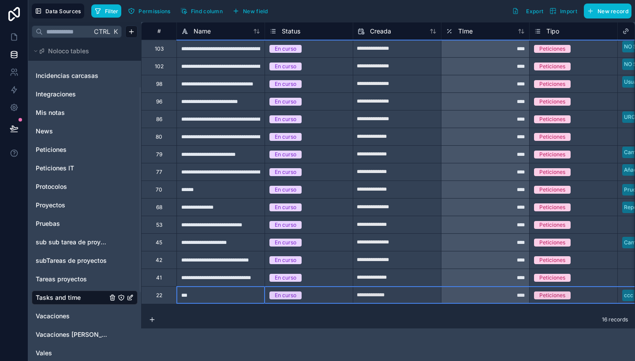
click at [159, 298] on div "22" at bounding box center [159, 295] width 6 height 7
click at [183, 335] on div "Delete row" at bounding box center [181, 335] width 45 height 10
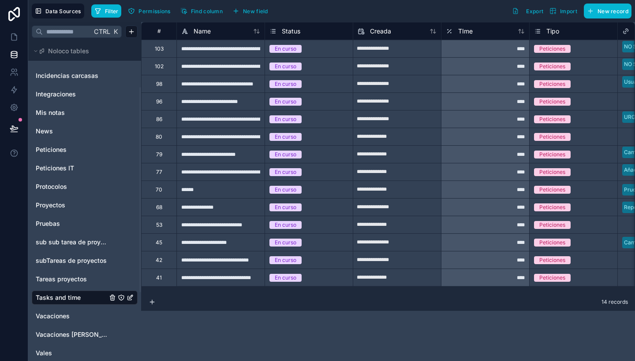
click at [246, 318] on div "**********" at bounding box center [388, 191] width 494 height 339
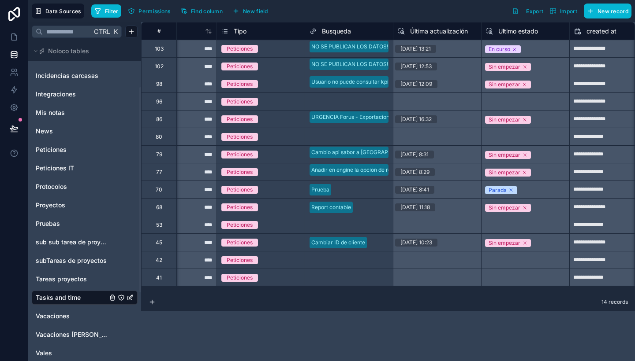
scroll to position [0, 313]
click at [419, 309] on div "14 records" at bounding box center [388, 302] width 494 height 18
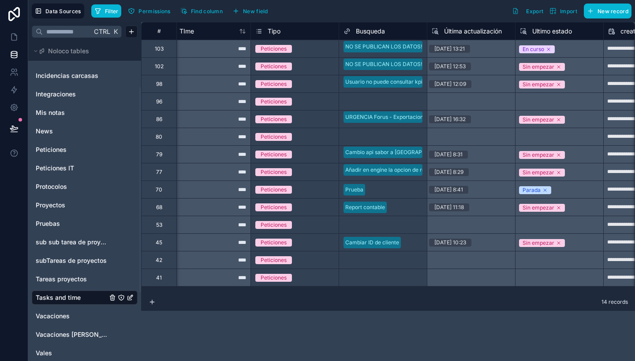
scroll to position [0, 264]
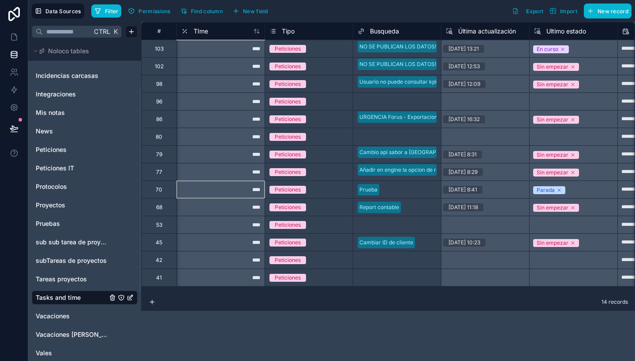
click at [234, 191] on div "****" at bounding box center [220, 190] width 88 height 18
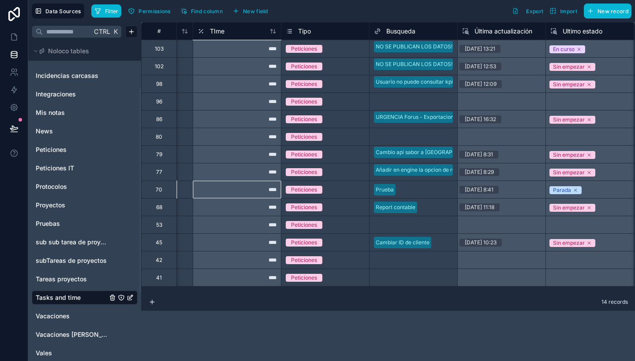
scroll to position [0, 249]
